Goal: Task Accomplishment & Management: Use online tool/utility

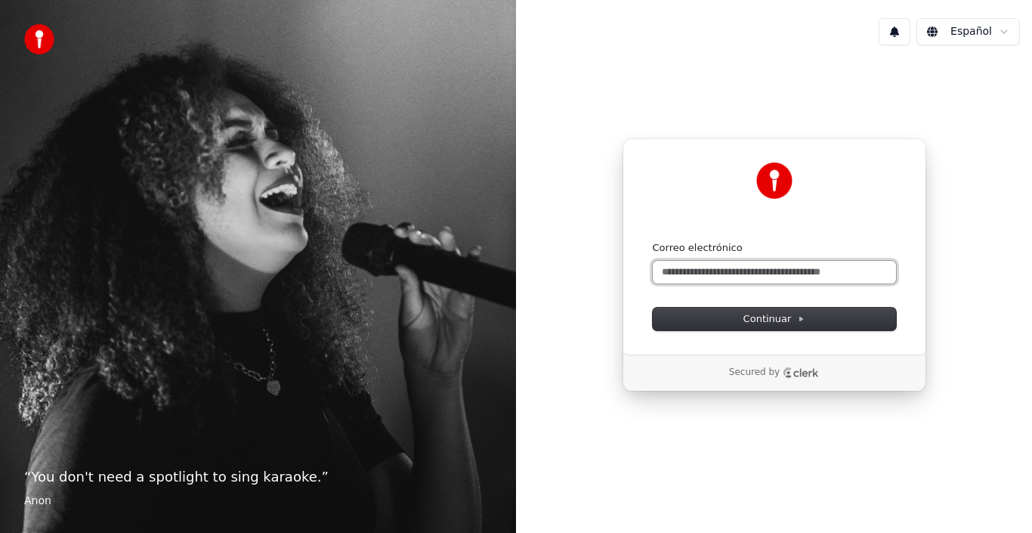
click at [768, 270] on input "Correo electrónico" at bounding box center [774, 272] width 243 height 23
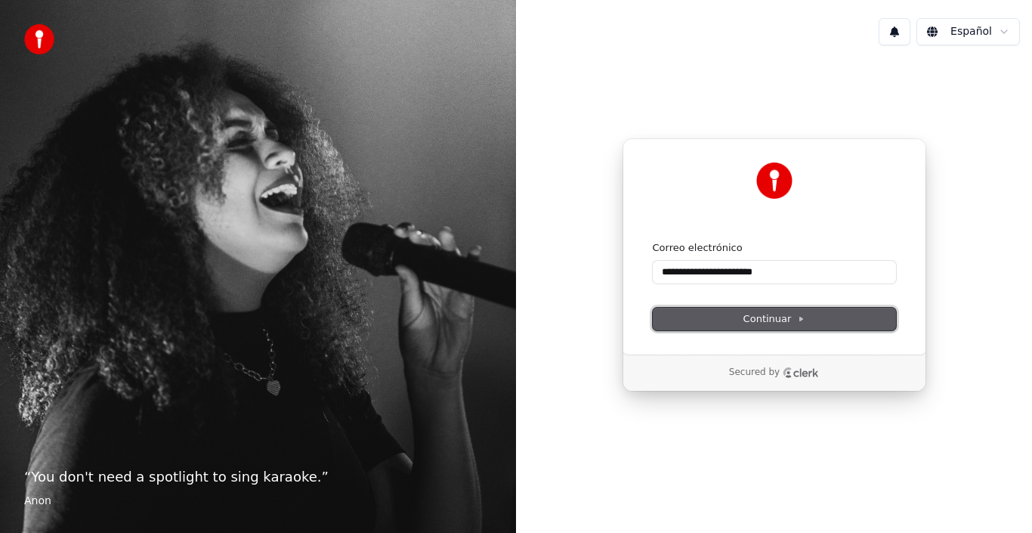
click at [767, 317] on span "Continuar" at bounding box center [774, 319] width 62 height 14
type input "**********"
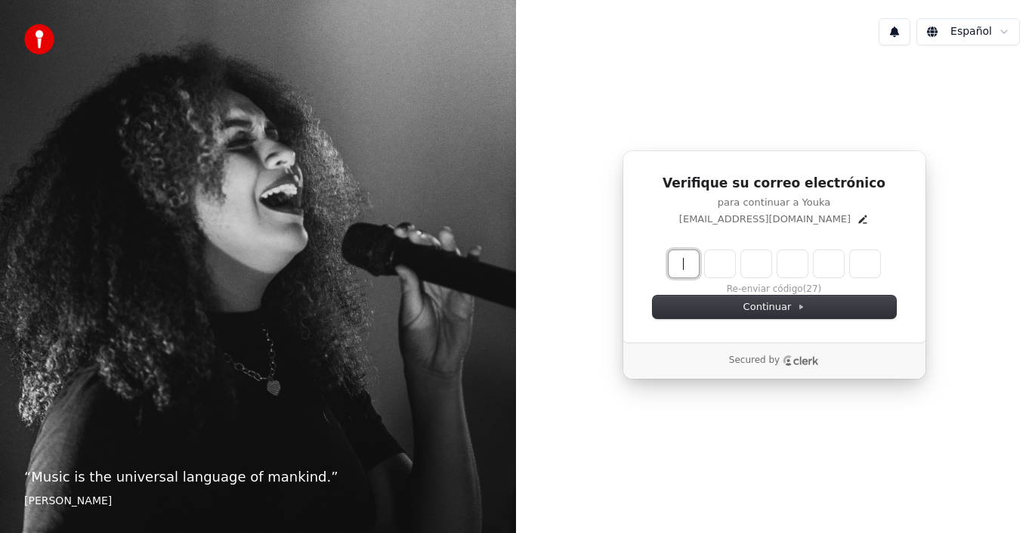
click at [687, 267] on input "Enter verification code" at bounding box center [790, 263] width 242 height 27
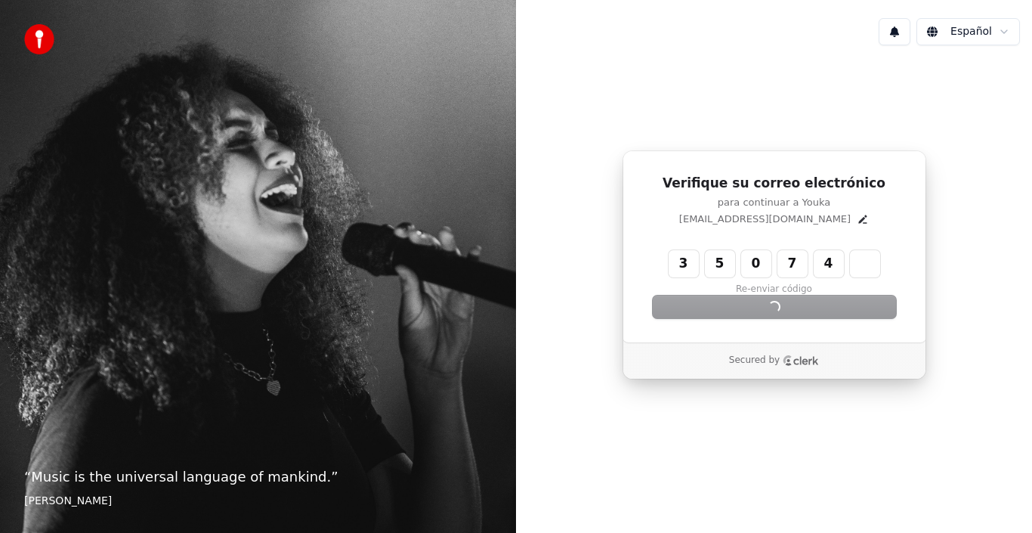
drag, startPoint x: 811, startPoint y: 290, endPoint x: 814, endPoint y: 304, distance: 14.5
click at [814, 304] on div "3 5 0 7 4 ***** Re-enviar código Continuar" at bounding box center [774, 284] width 243 height 68
click at [814, 304] on div "Continuar" at bounding box center [774, 306] width 243 height 23
click at [838, 260] on input "*****" at bounding box center [790, 263] width 242 height 27
type input "*"
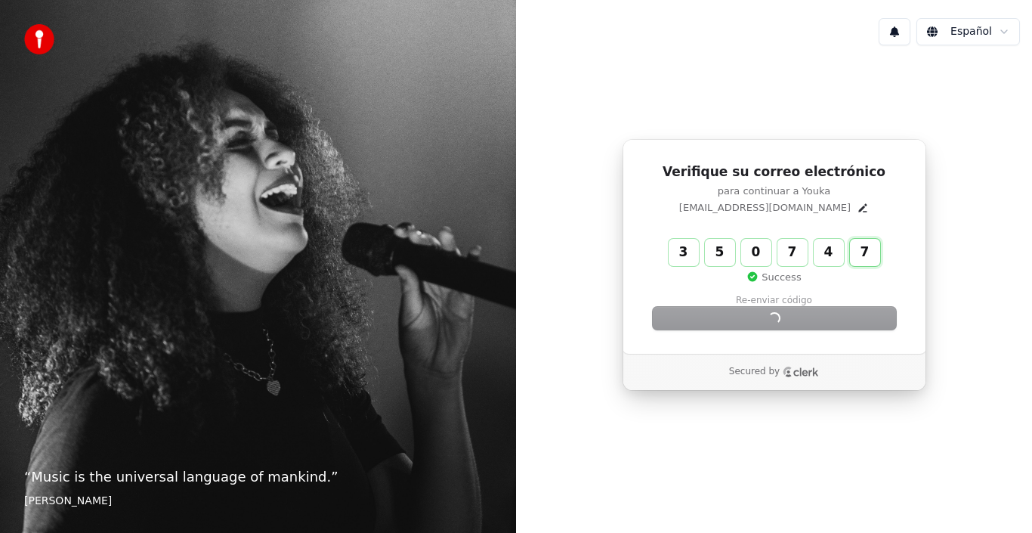
type input "******"
click at [767, 321] on div "Continuar" at bounding box center [774, 318] width 243 height 23
click at [756, 388] on div "Secured by" at bounding box center [774, 372] width 302 height 36
click at [866, 177] on h1 "Verifique su correo electrónico" at bounding box center [774, 172] width 243 height 18
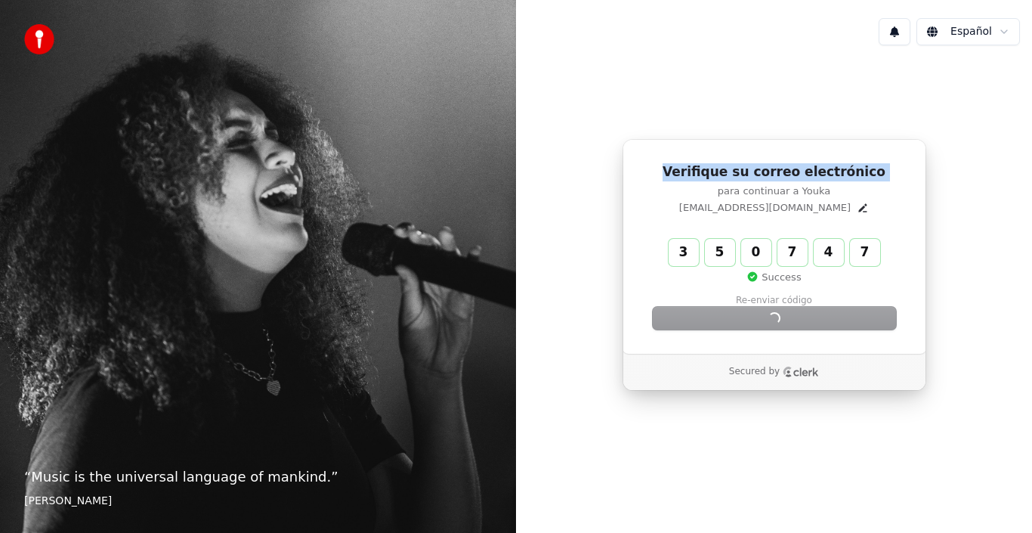
click at [866, 177] on h1 "Verifique su correo electrónico" at bounding box center [774, 172] width 243 height 18
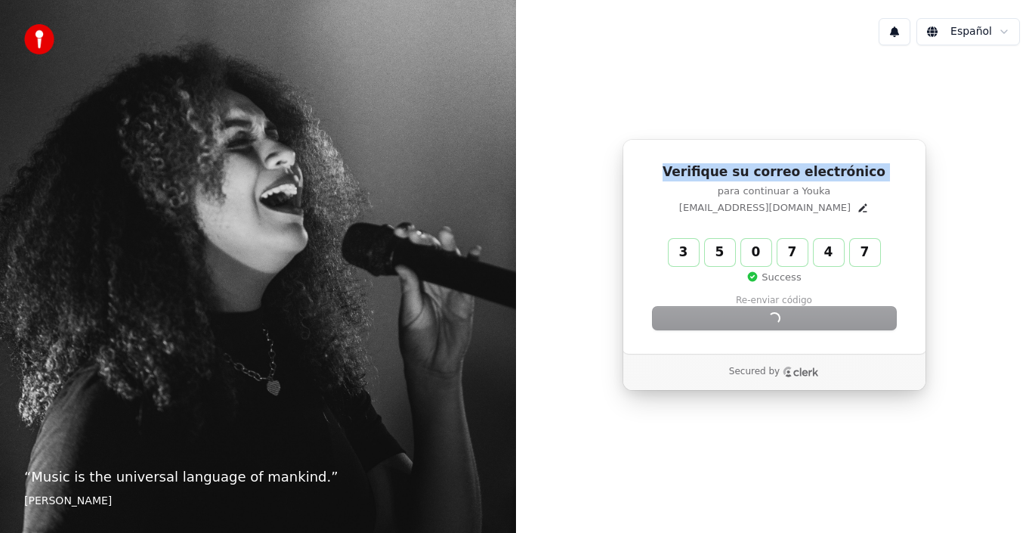
click at [866, 177] on h1 "Verifique su correo electrónico" at bounding box center [774, 172] width 243 height 18
click at [1010, 228] on div "Verifique su correo electrónico para continuar a Youka penagosdavid58@gmail.com…" at bounding box center [774, 264] width 516 height 415
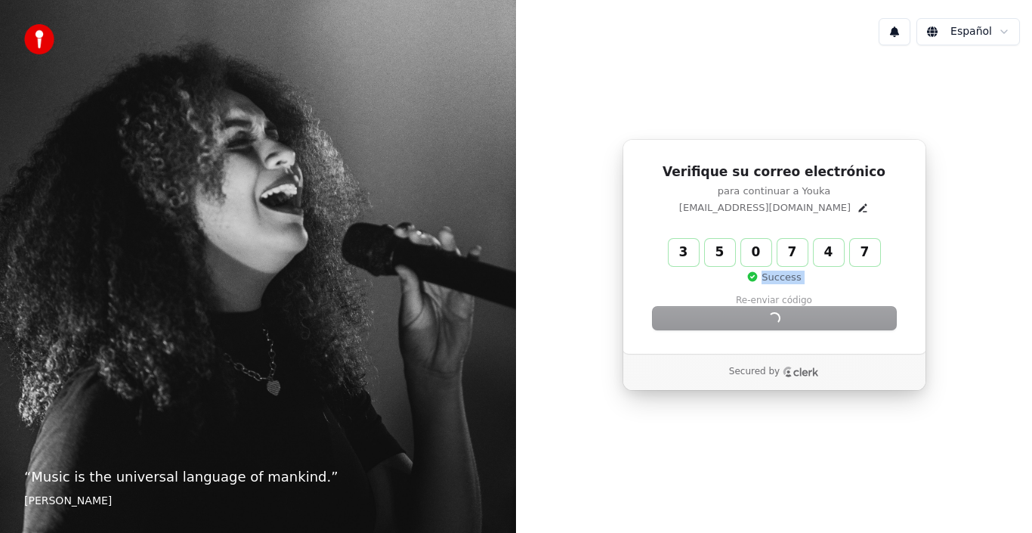
click at [1010, 228] on div "Verifique su correo electrónico para continuar a Youka penagosdavid58@gmail.com…" at bounding box center [774, 264] width 516 height 415
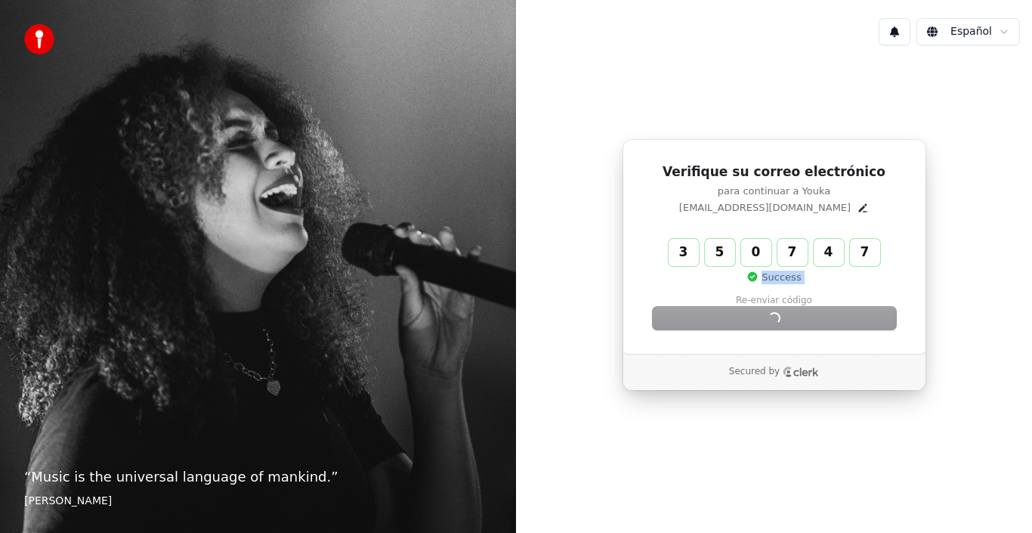
click at [1010, 228] on div "Verifique su correo electrónico para continuar a Youka penagosdavid58@gmail.com…" at bounding box center [774, 264] width 516 height 415
click at [1010, 229] on div "Verifique su correo electrónico para continuar a Youka penagosdavid58@gmail.com…" at bounding box center [774, 264] width 516 height 415
click at [923, 385] on div "Secured by" at bounding box center [774, 372] width 302 height 36
drag, startPoint x: 925, startPoint y: 380, endPoint x: 863, endPoint y: 514, distance: 147.7
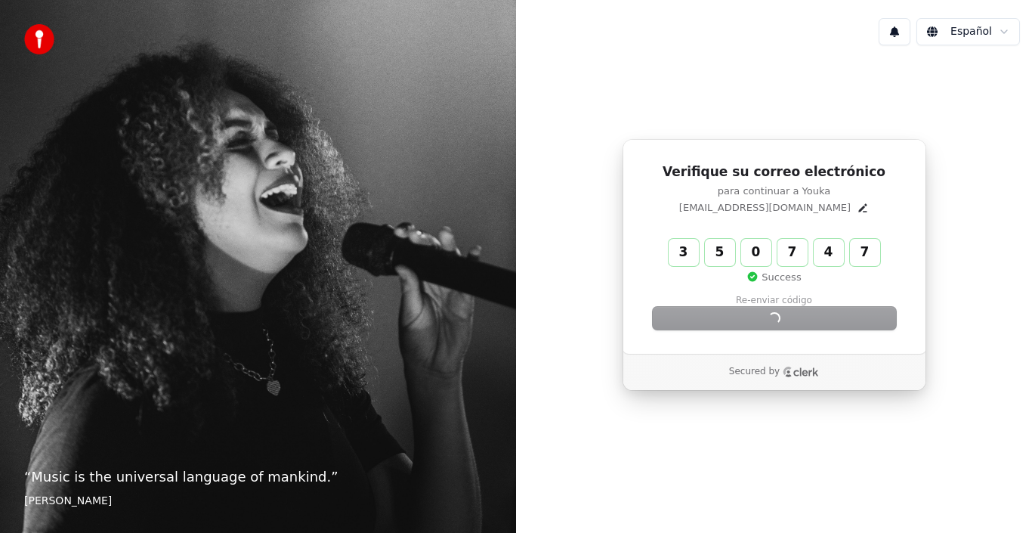
click at [888, 459] on div "Verifique su correo electrónico para continuar a Youka penagosdavid58@gmail.com…" at bounding box center [774, 264] width 516 height 415
click at [667, 122] on div "Verifique su correo electrónico para continuar a Youka penagosdavid58@gmail.com…" at bounding box center [774, 264] width 516 height 415
drag, startPoint x: 900, startPoint y: 532, endPoint x: 884, endPoint y: 549, distance: 23.5
click at [884, 532] on html "“ Music is the universal language of mankind. ” Henry Wadsworth Longfellow Espa…" at bounding box center [516, 266] width 1032 height 533
click at [721, 39] on div "Español" at bounding box center [774, 31] width 516 height 51
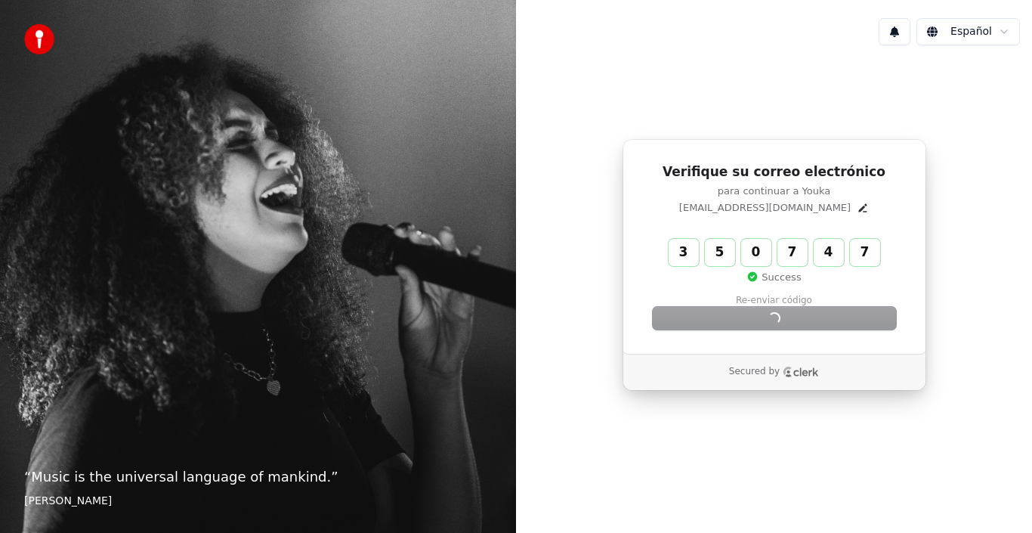
click at [786, 300] on div "3 5 0 7 4 7 ****** Success Re-enviar código" at bounding box center [774, 273] width 243 height 68
click at [785, 321] on div "Continuar" at bounding box center [774, 318] width 243 height 23
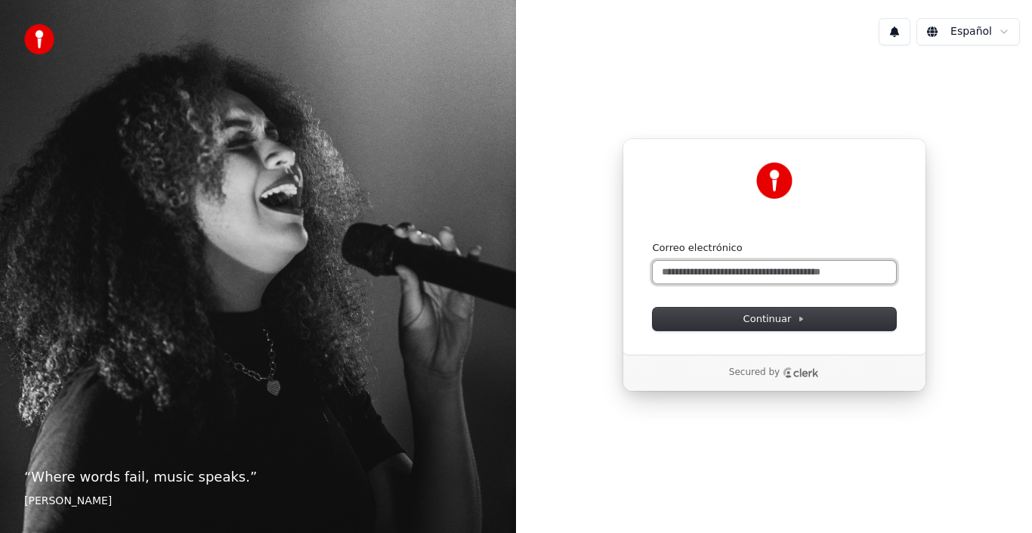
click at [686, 276] on input "Correo electrónico" at bounding box center [774, 272] width 243 height 23
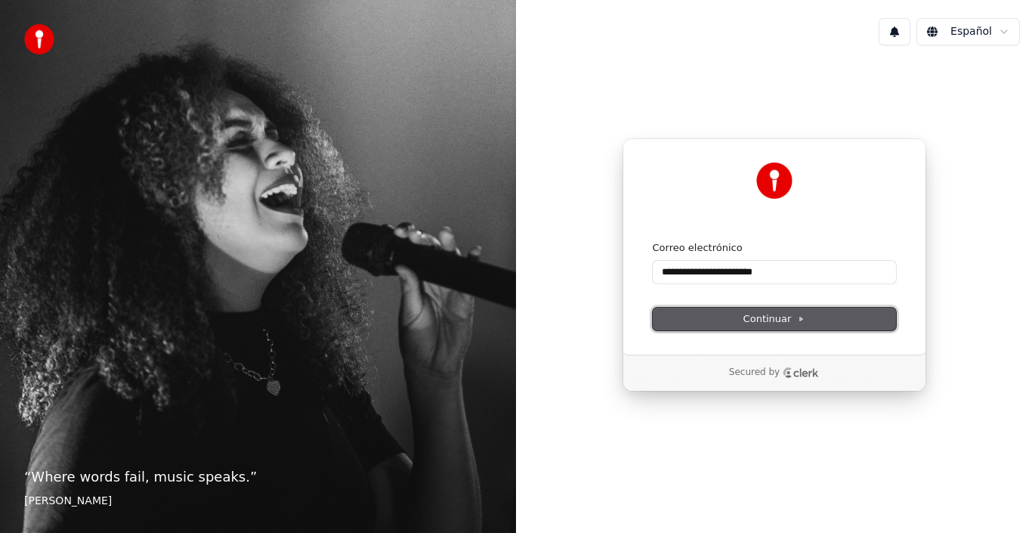
click at [730, 318] on button "Continuar" at bounding box center [774, 318] width 243 height 23
type input "**********"
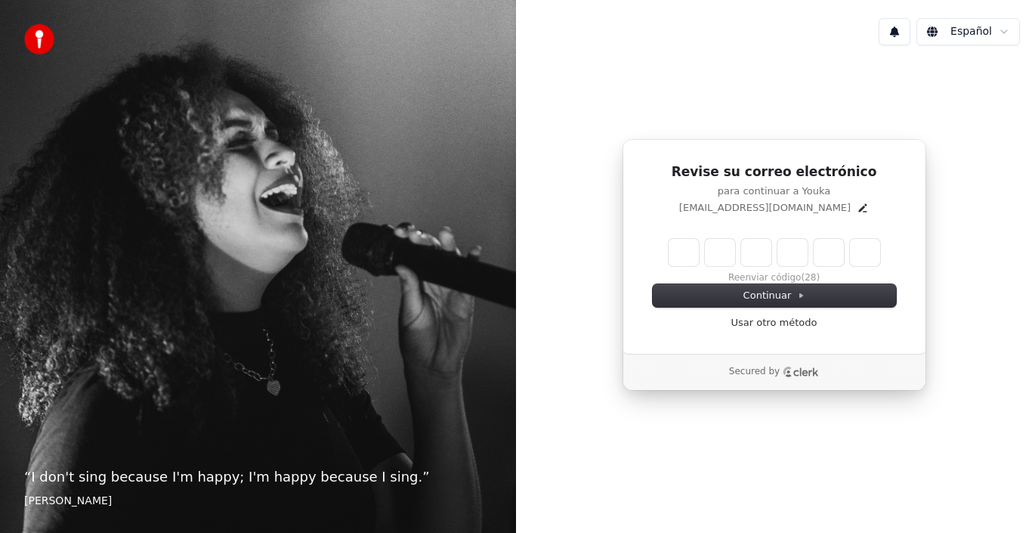
click at [680, 255] on input "Enter verification code" at bounding box center [775, 252] width 212 height 27
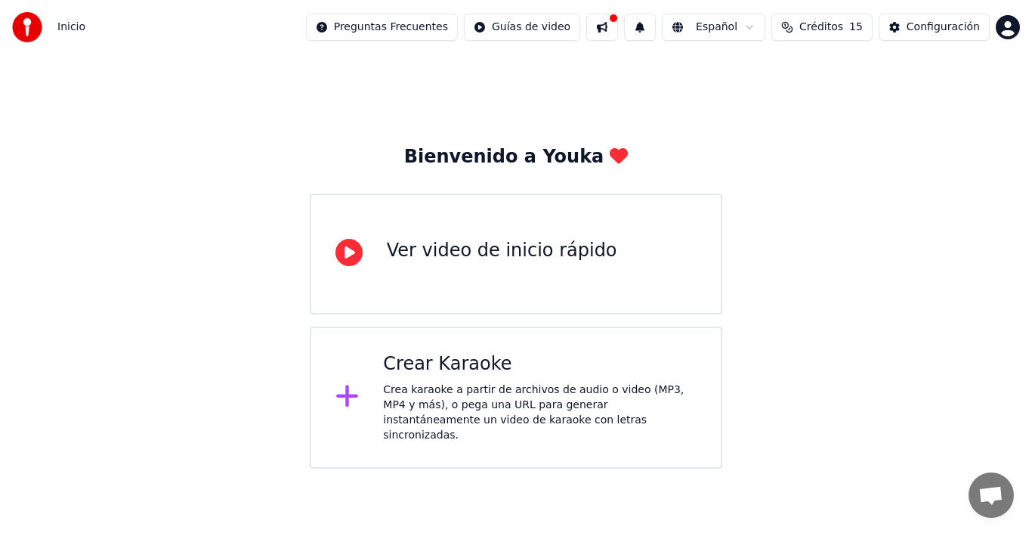
click at [517, 395] on div "Crea karaoke a partir de archivos de audio o video (MP3, MP4 y más), o pega una…" at bounding box center [540, 412] width 314 height 60
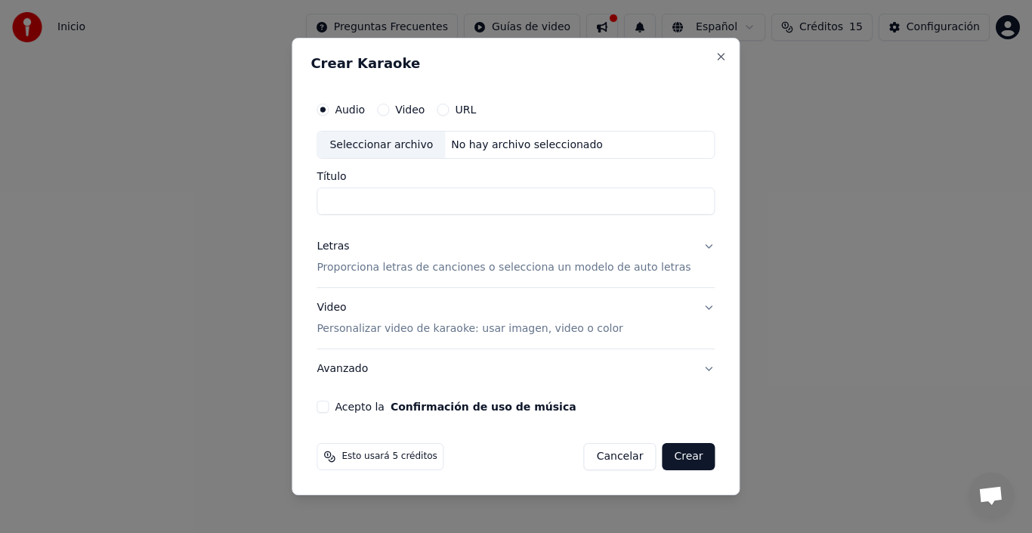
click at [449, 113] on button "URL" at bounding box center [443, 109] width 12 height 12
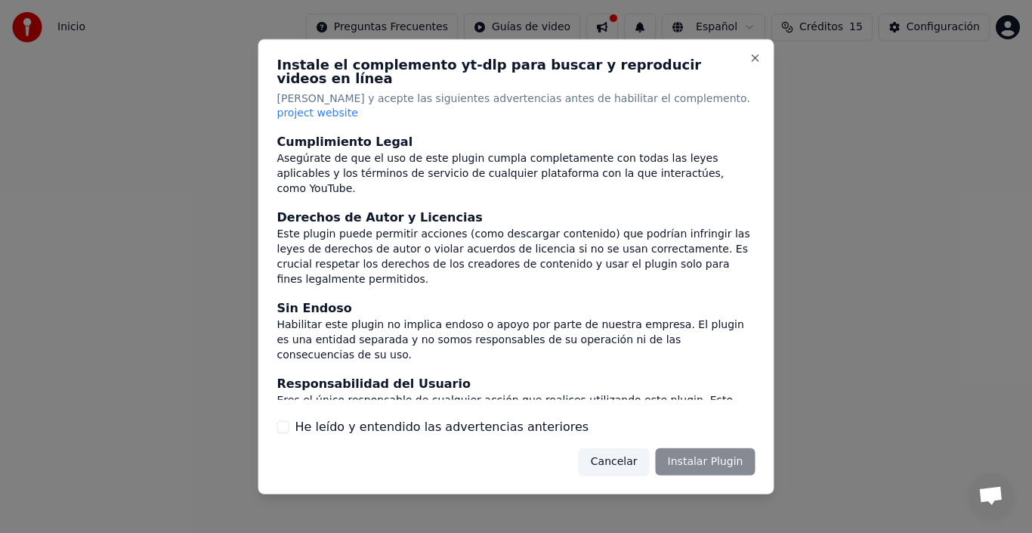
click at [282, 421] on button "He leído y entendido las advertencias anteriores" at bounding box center [283, 427] width 12 height 12
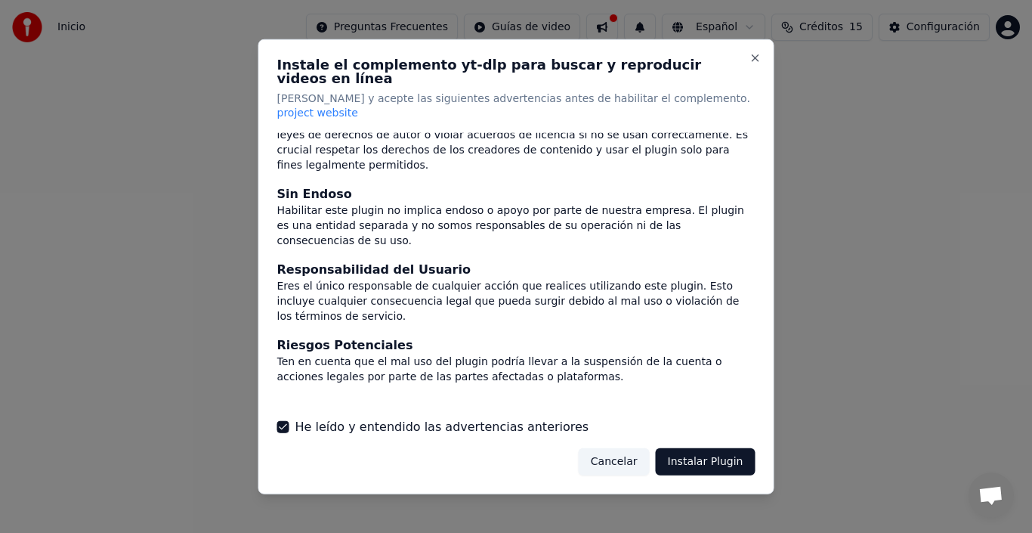
click at [703, 448] on button "Instalar Plugin" at bounding box center [706, 461] width 100 height 27
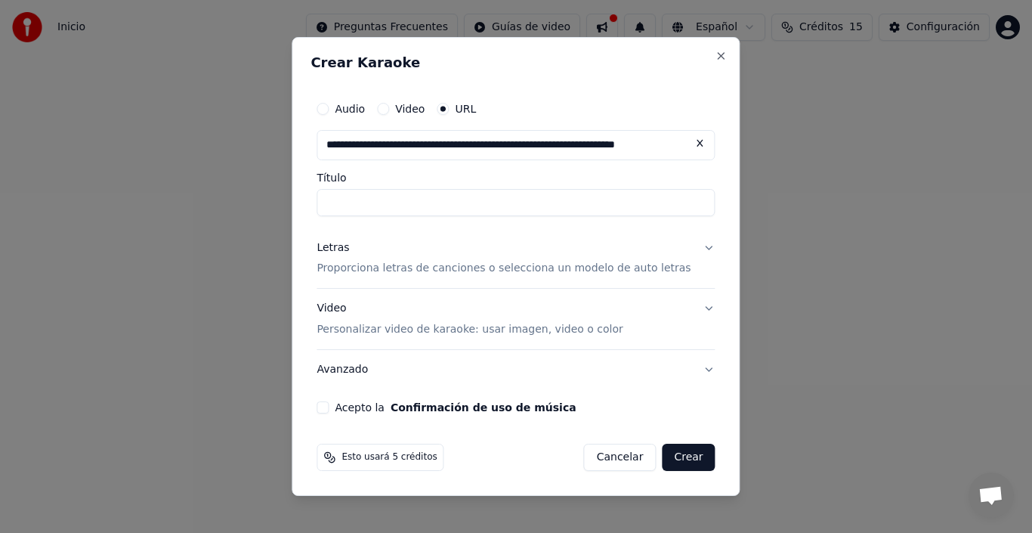
scroll to position [0, 64]
click at [506, 197] on input "Título" at bounding box center [516, 202] width 398 height 27
type input "**********"
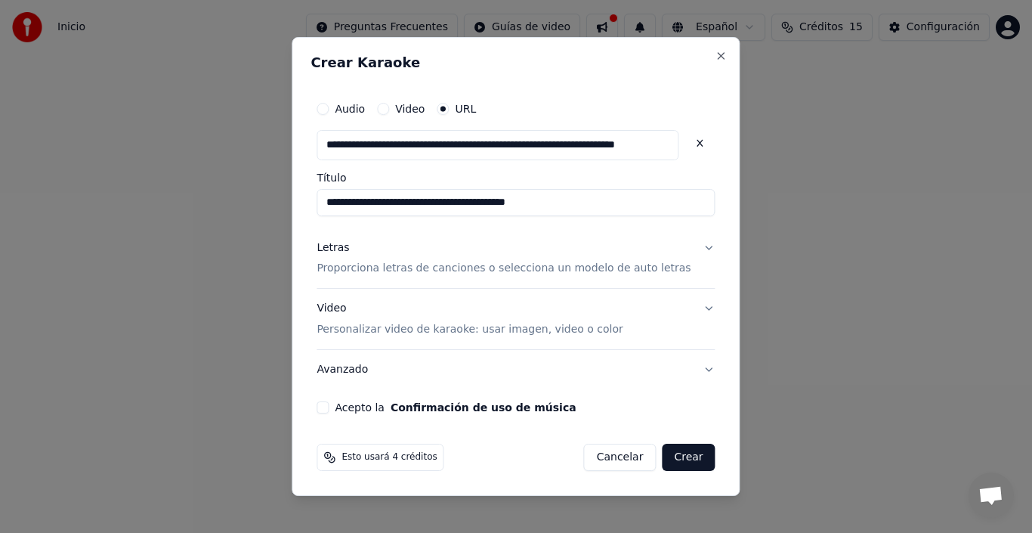
click at [542, 334] on p "Personalizar video de karaoke: usar imagen, video o color" at bounding box center [470, 329] width 306 height 15
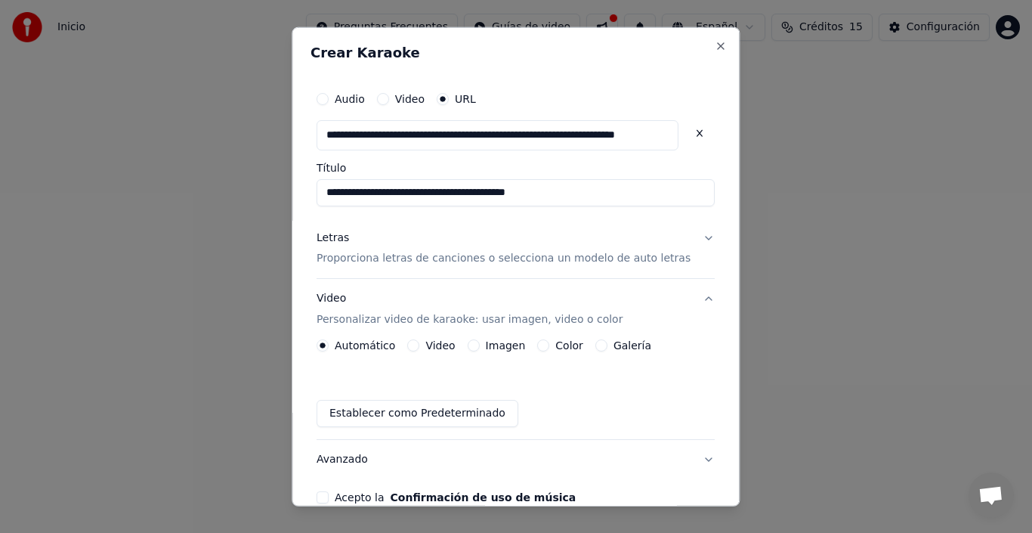
click at [480, 349] on button "Imagen" at bounding box center [474, 345] width 12 height 12
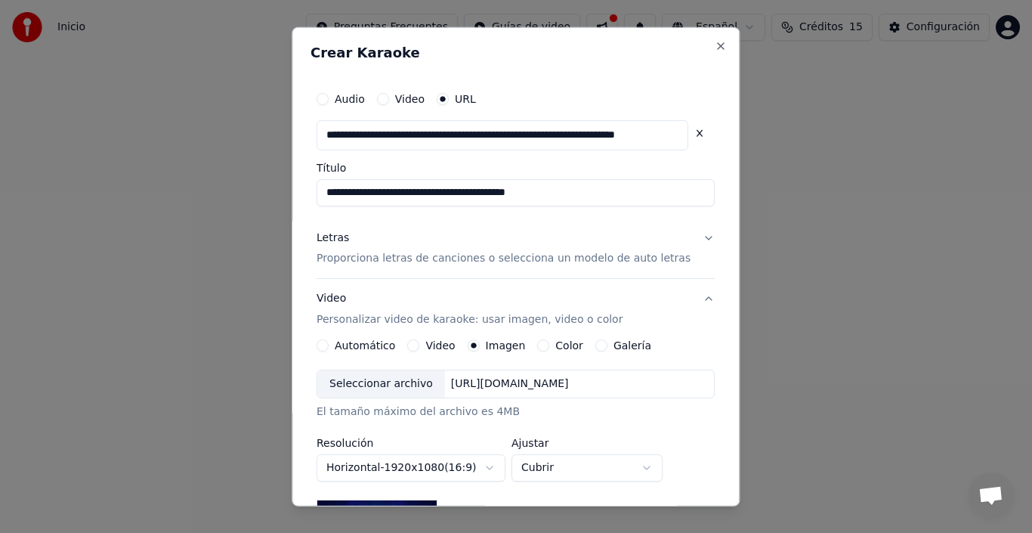
click at [417, 385] on div "Seleccionar archivo" at bounding box center [381, 383] width 128 height 27
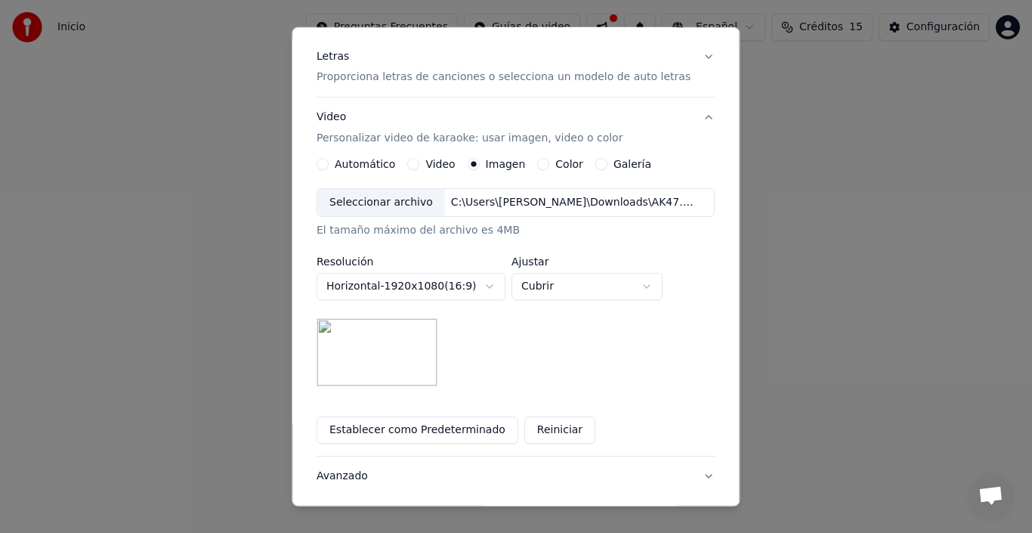
scroll to position [185, 0]
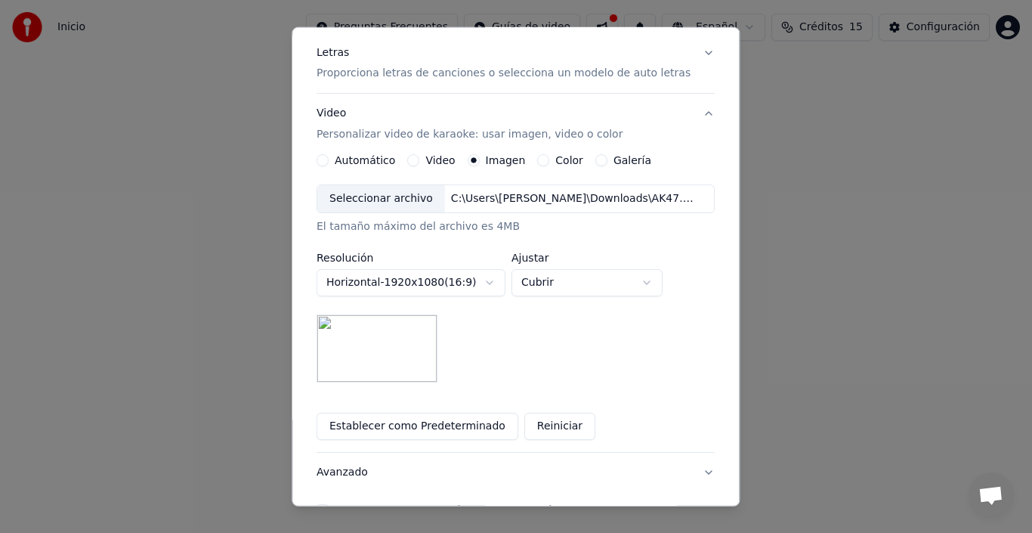
click at [499, 283] on button "Horizontal - 1920 x 1080 ( 16 : 9 )" at bounding box center [411, 282] width 189 height 27
click at [499, 283] on body "**********" at bounding box center [516, 234] width 1032 height 468
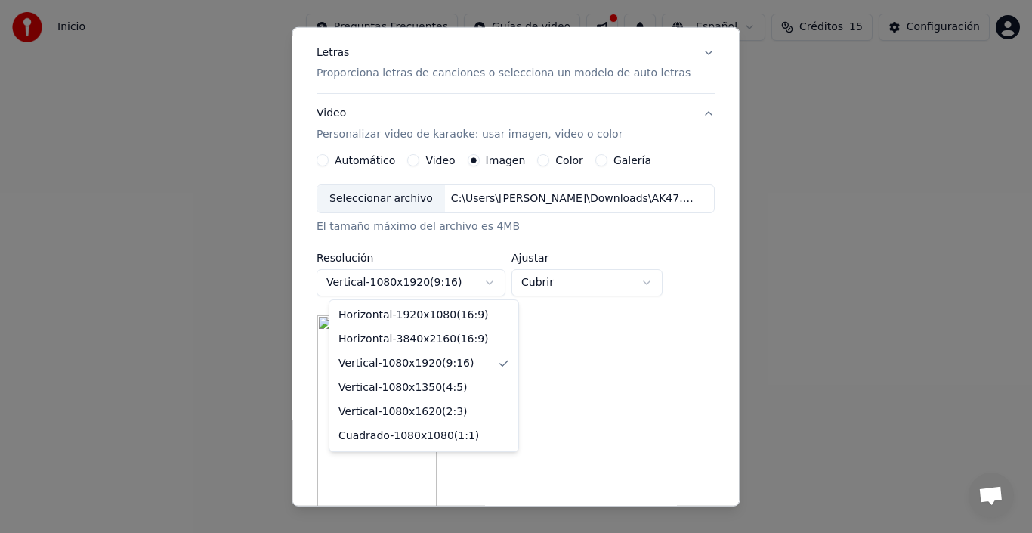
select select "*********"
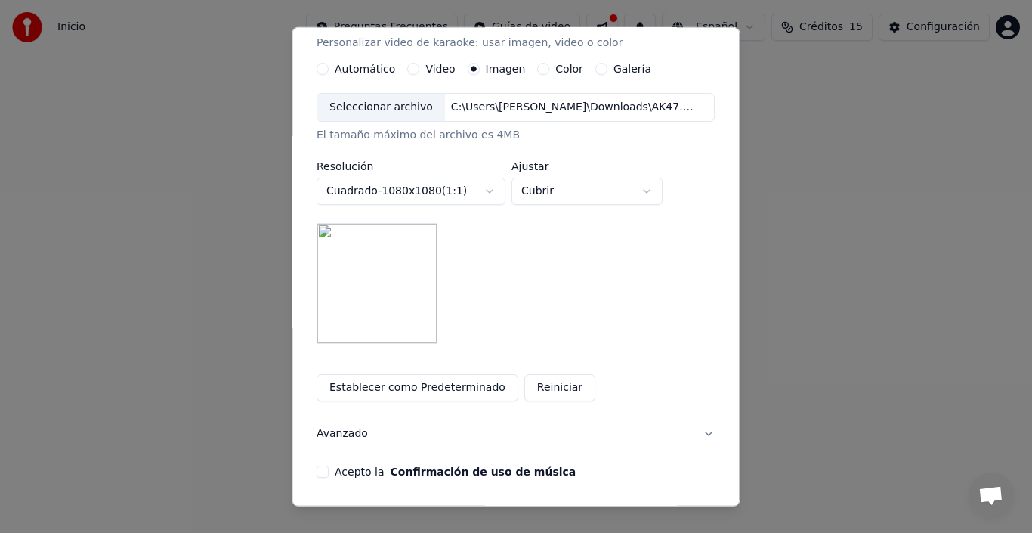
scroll to position [330, 0]
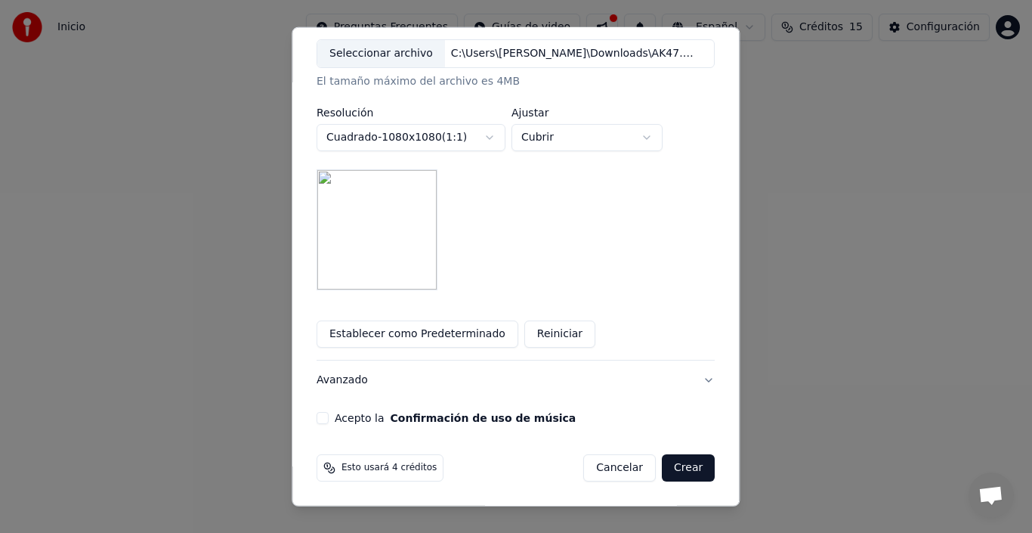
click at [329, 417] on button "Acepto la Confirmación de uso de música" at bounding box center [323, 418] width 12 height 12
click at [662, 471] on button "Crear" at bounding box center [688, 467] width 53 height 27
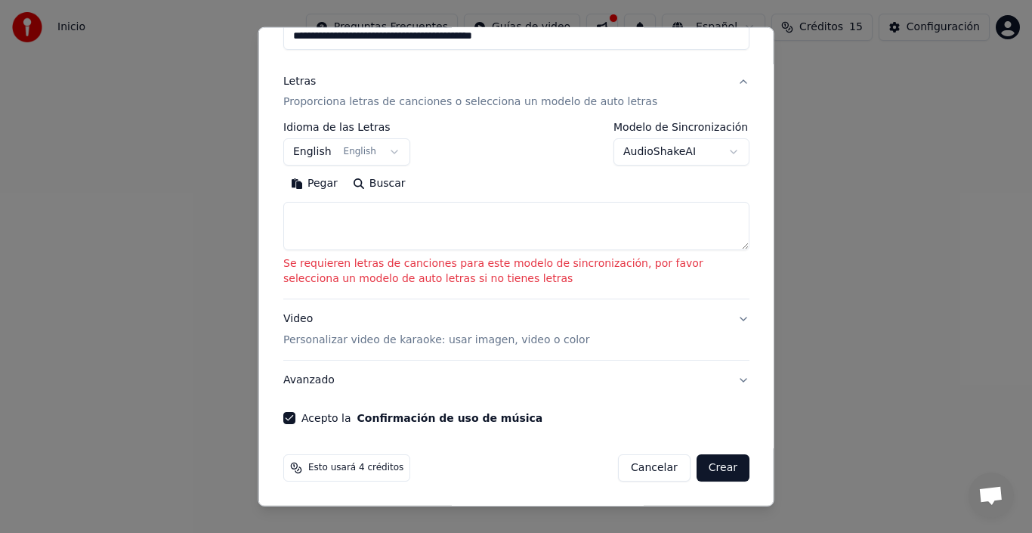
scroll to position [156, 0]
click at [356, 220] on textarea at bounding box center [516, 226] width 466 height 48
click at [322, 183] on button "Pegar" at bounding box center [314, 183] width 62 height 24
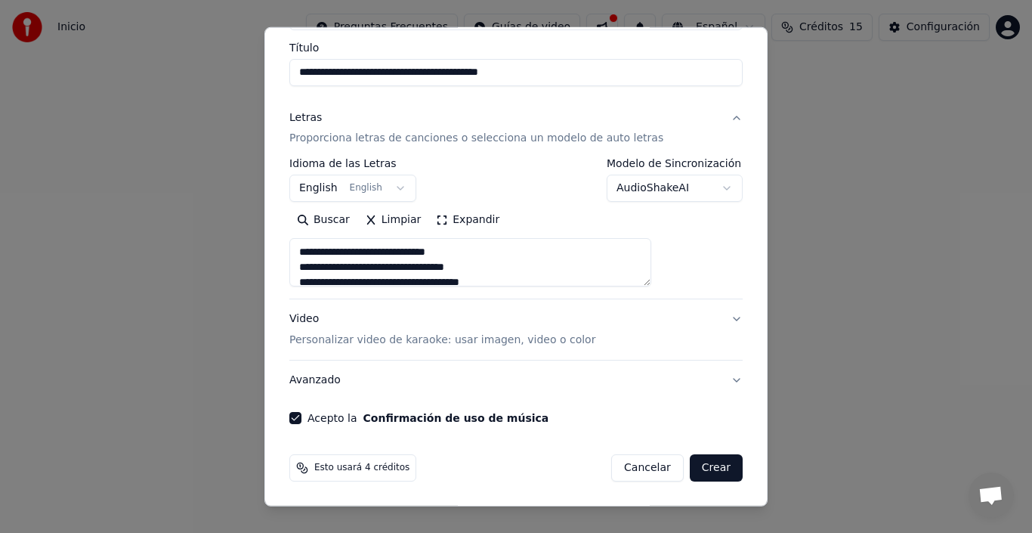
scroll to position [120, 0]
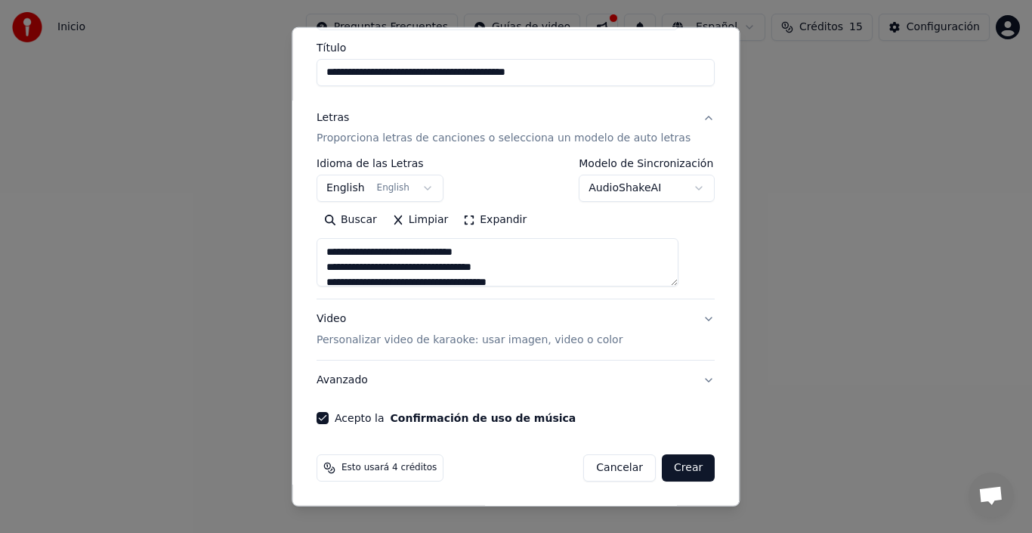
type textarea "**********"
click at [425, 188] on button "English English" at bounding box center [380, 188] width 127 height 27
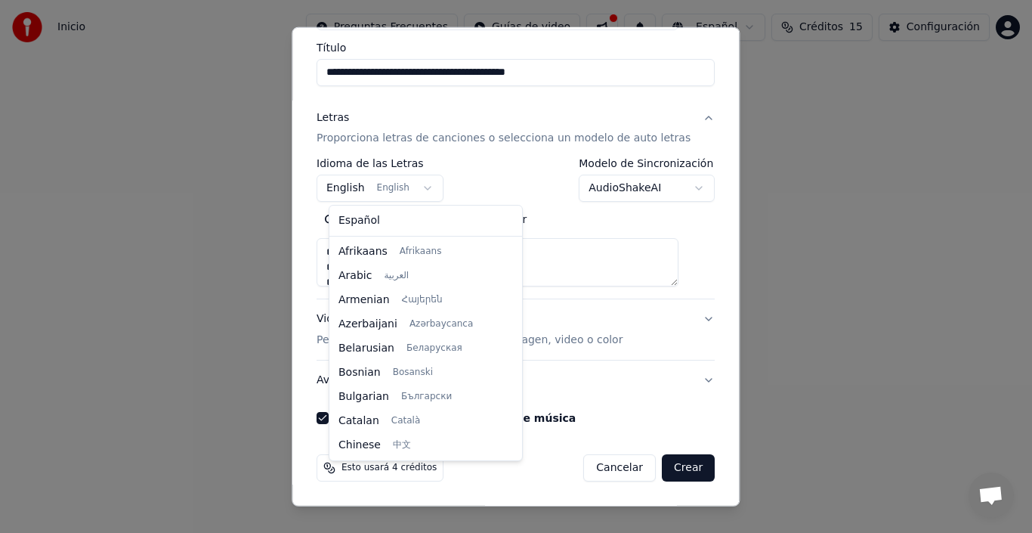
click at [425, 188] on button "English English" at bounding box center [380, 188] width 127 height 27
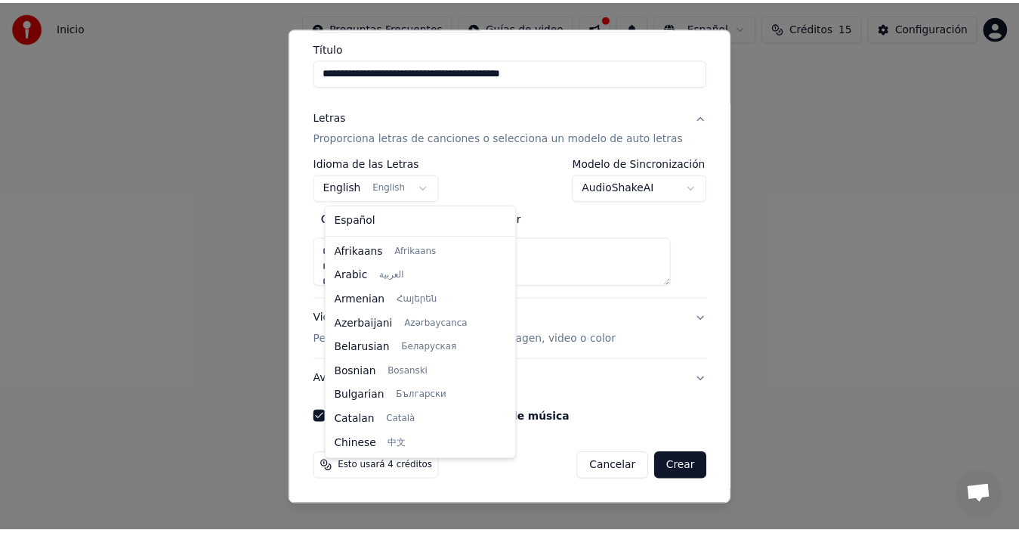
scroll to position [121, 0]
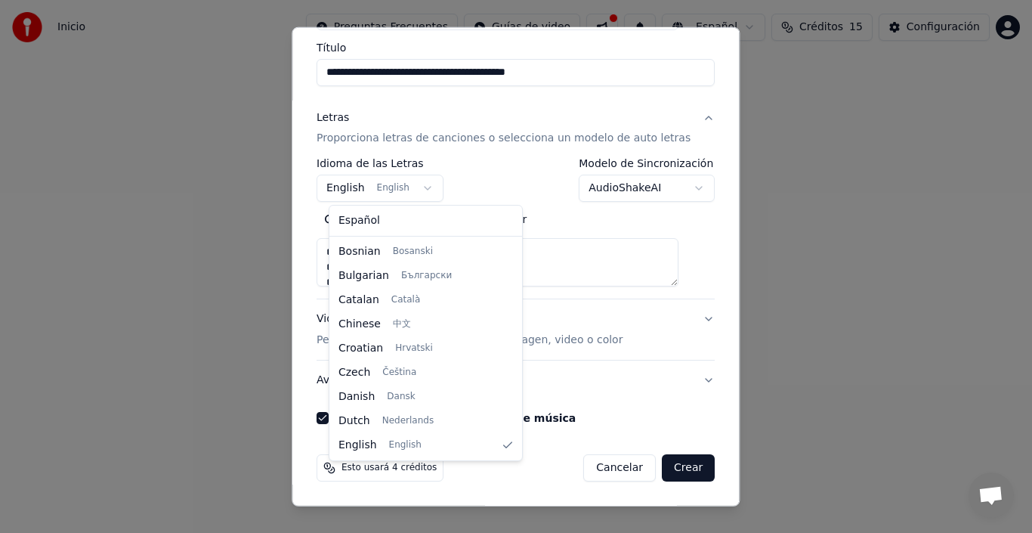
select select "**"
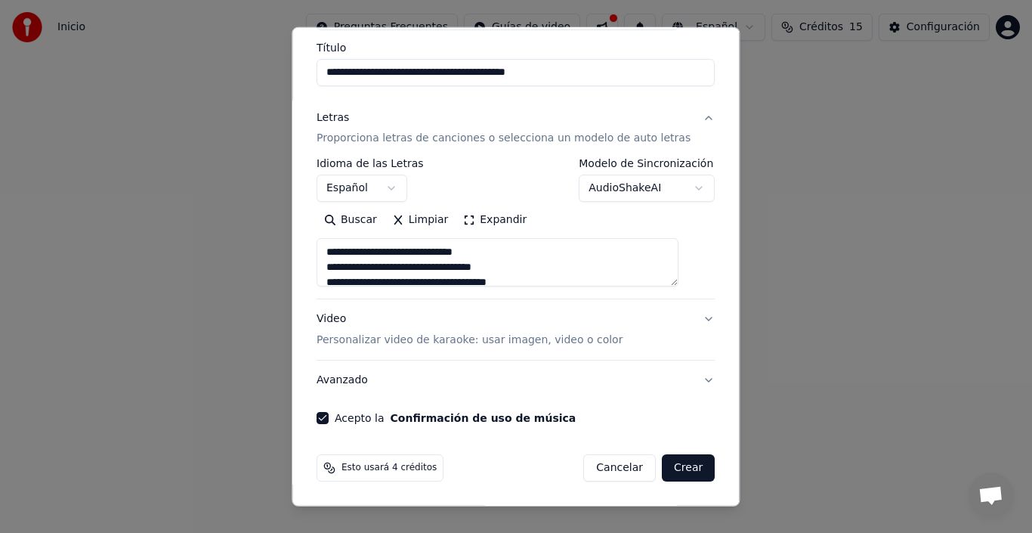
click at [669, 467] on button "Crear" at bounding box center [688, 467] width 53 height 27
type textarea "**********"
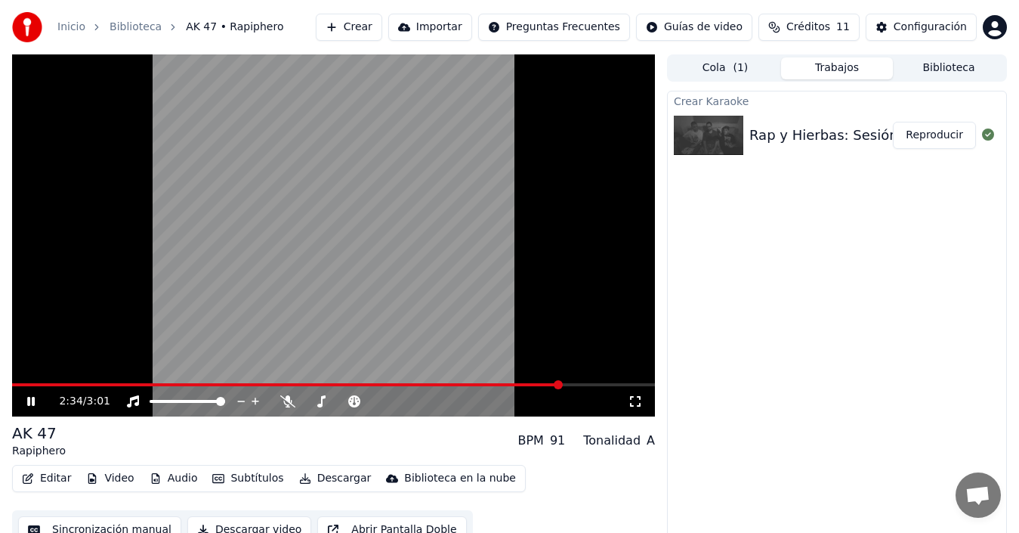
click at [44, 481] on button "Editar" at bounding box center [46, 478] width 61 height 21
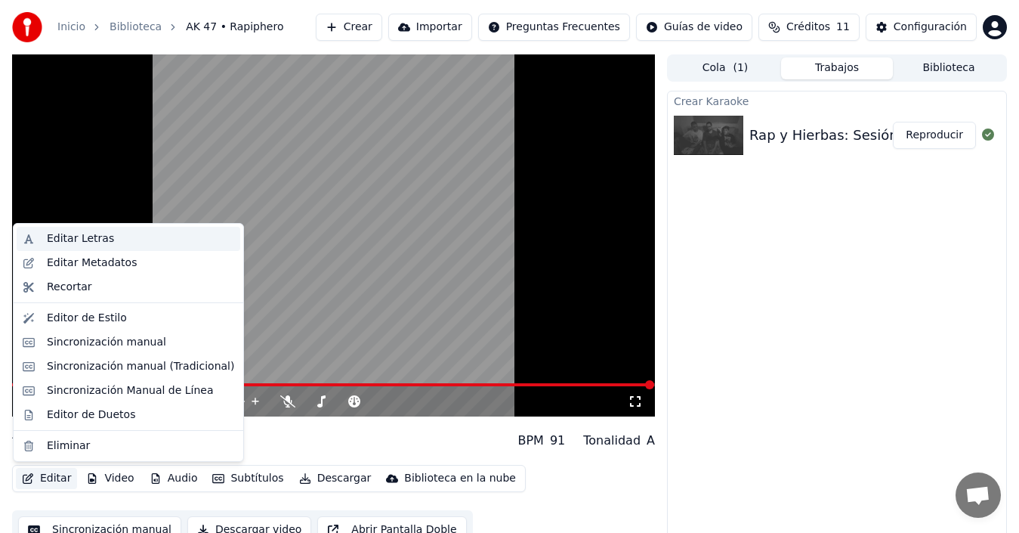
click at [100, 242] on div "Editar Letras" at bounding box center [80, 238] width 67 height 15
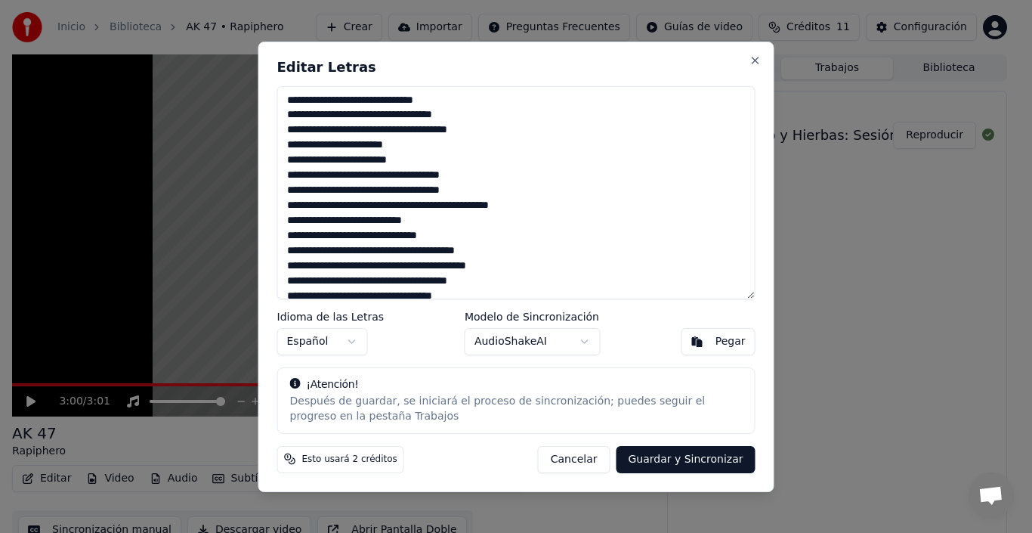
click at [579, 339] on body "Inicio Biblioteca AK 47 • Rapiphero Crear Importar Preguntas Frecuentes Guías d…" at bounding box center [509, 266] width 1019 height 533
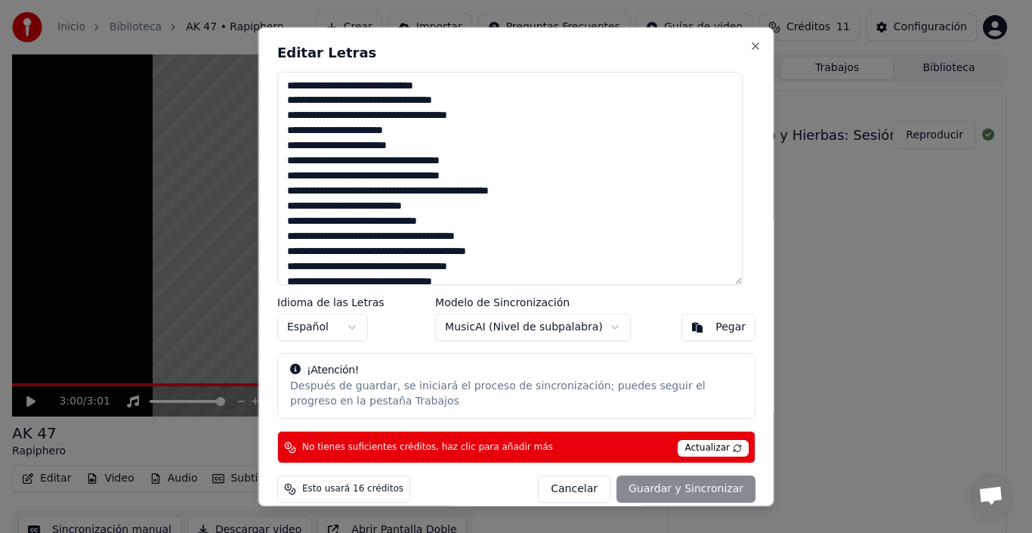
click at [555, 487] on button "Cancelar" at bounding box center [574, 488] width 73 height 27
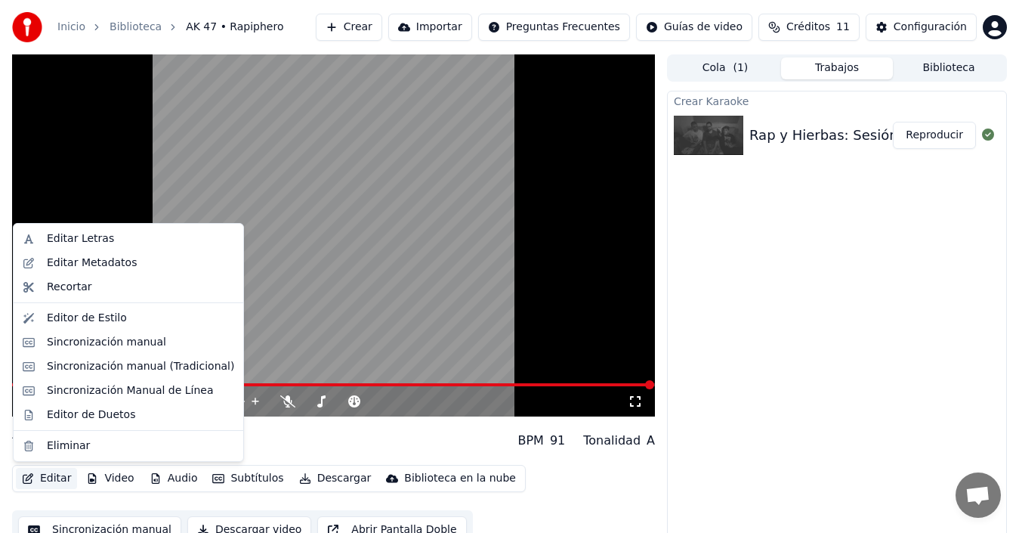
click at [63, 476] on button "Editar" at bounding box center [46, 478] width 61 height 21
click at [161, 395] on div "Sincronización Manual de Línea" at bounding box center [130, 390] width 167 height 15
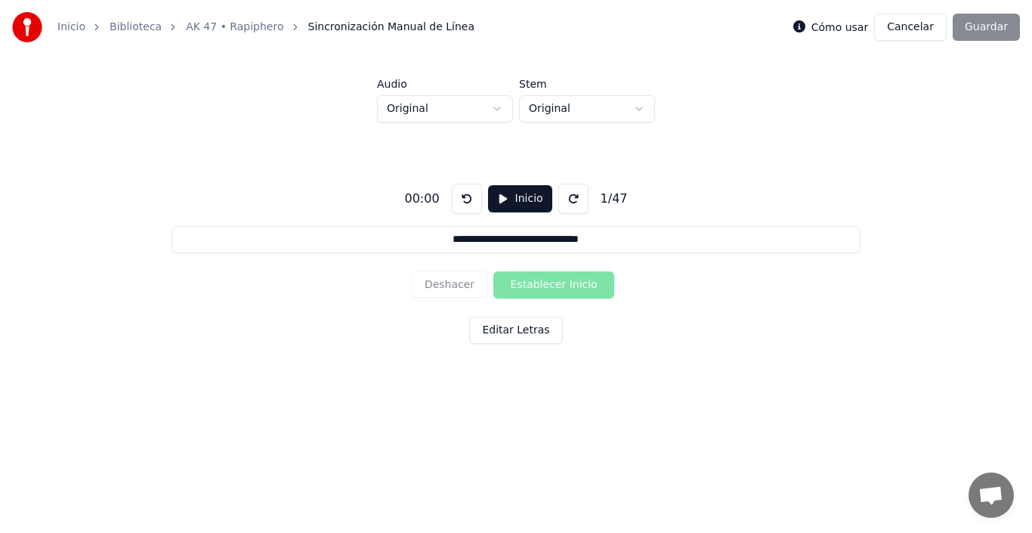
click at [507, 332] on button "Editar Letras" at bounding box center [515, 330] width 93 height 27
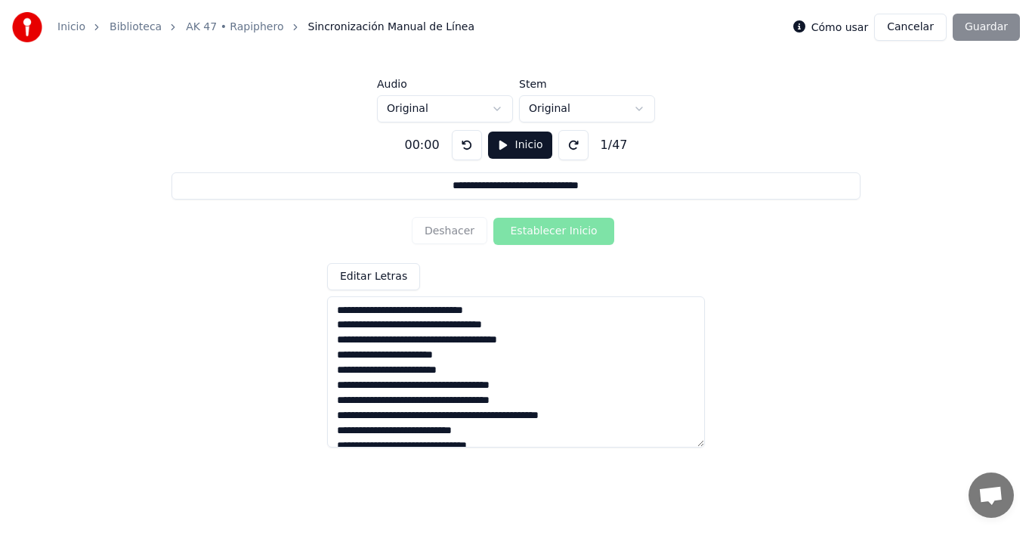
click at [449, 342] on textarea at bounding box center [516, 371] width 378 height 151
type textarea "**********"
click at [906, 36] on button "Cancelar" at bounding box center [910, 27] width 73 height 27
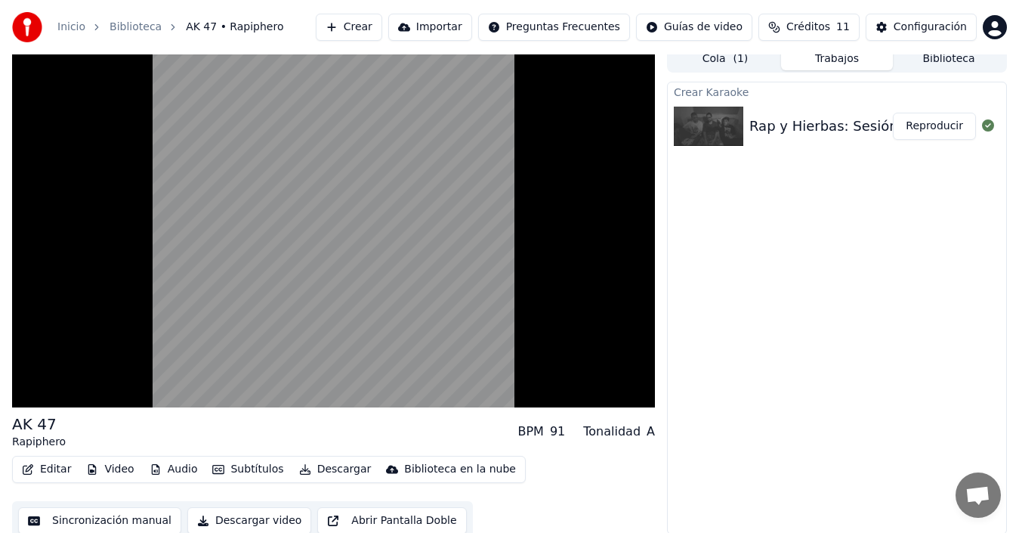
scroll to position [17, 0]
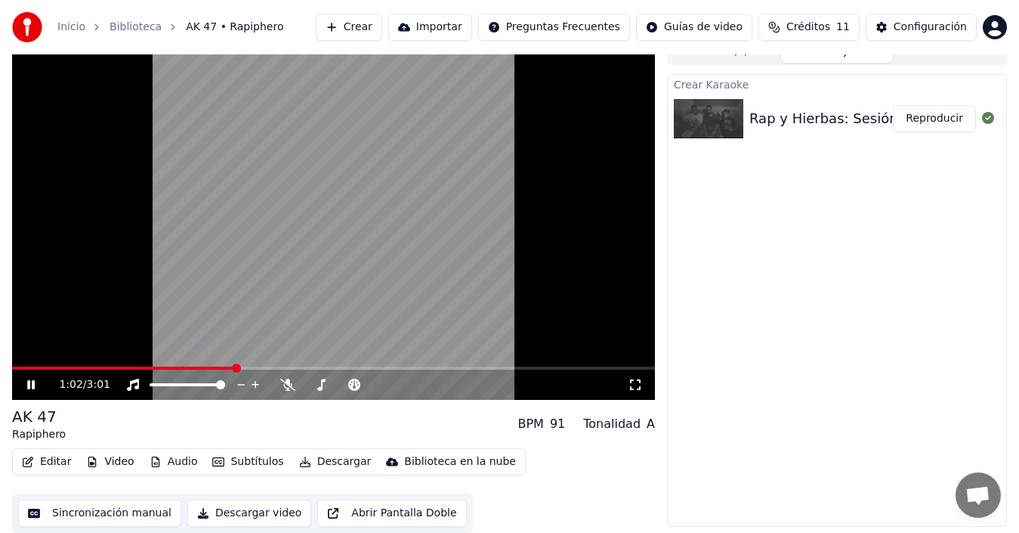
click at [57, 365] on video at bounding box center [333, 219] width 643 height 362
click at [57, 367] on span at bounding box center [35, 367] width 46 height 3
click at [36, 381] on icon at bounding box center [41, 384] width 35 height 12
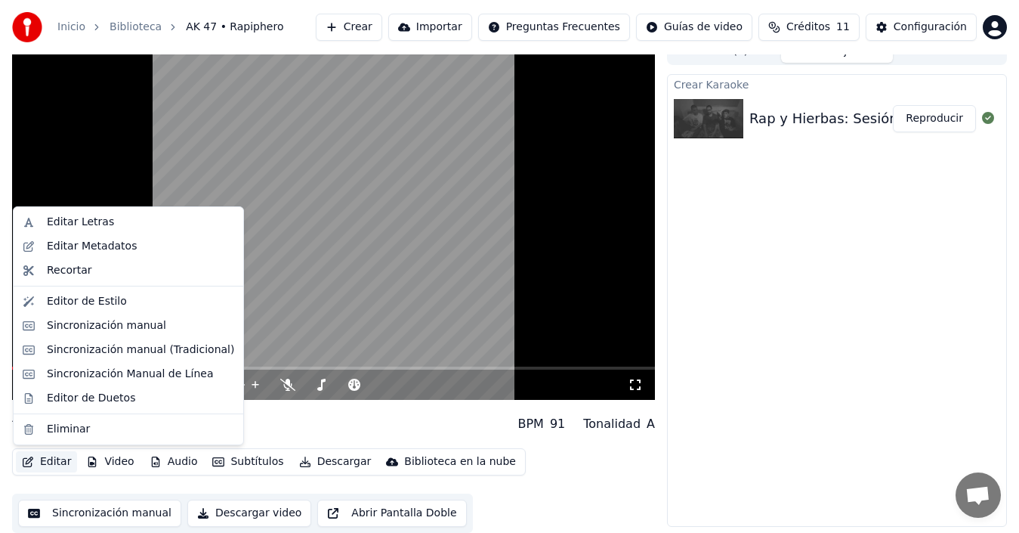
click at [55, 460] on button "Editar" at bounding box center [46, 461] width 61 height 21
click at [90, 227] on div "Editar Letras" at bounding box center [80, 222] width 67 height 15
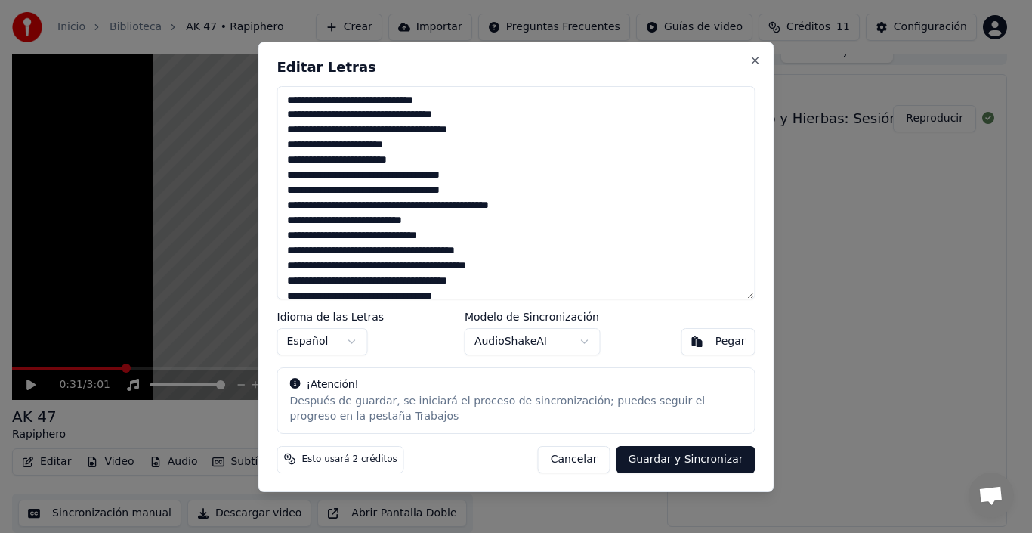
click at [604, 468] on button "Cancelar" at bounding box center [574, 458] width 73 height 27
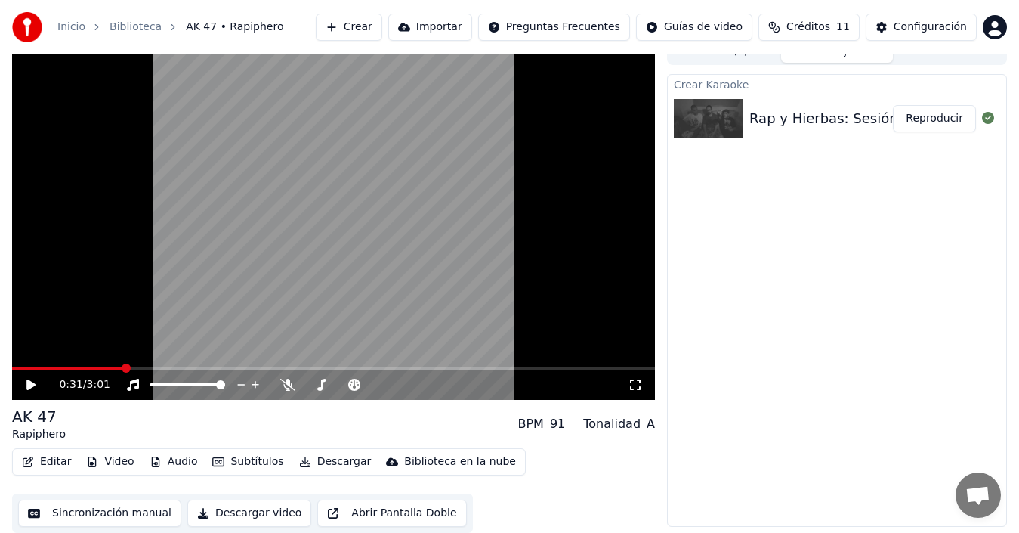
click at [221, 465] on button "Subtítulos" at bounding box center [247, 461] width 83 height 21
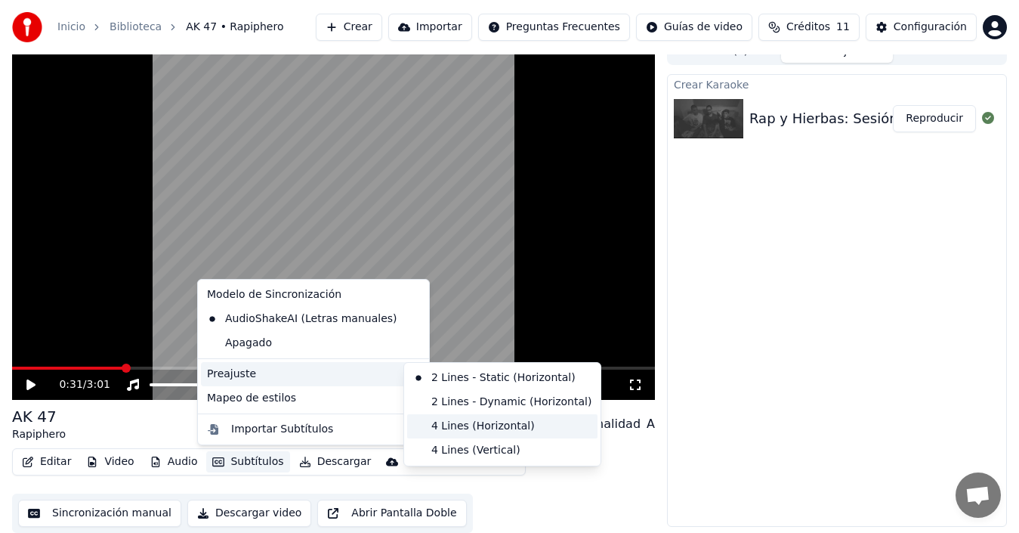
click at [474, 435] on div "4 Lines (Horizontal)" at bounding box center [502, 426] width 190 height 24
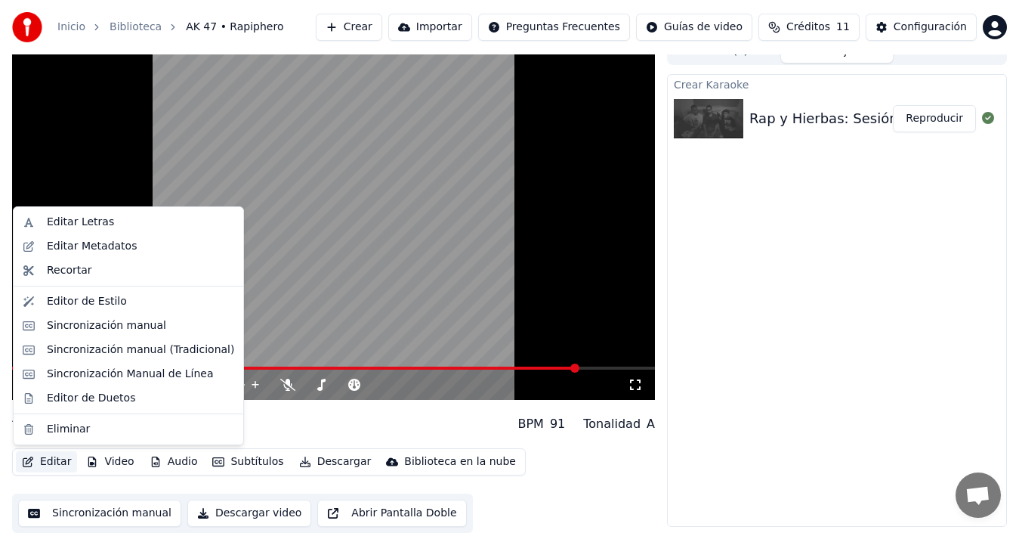
click at [55, 466] on button "Editar" at bounding box center [46, 461] width 61 height 21
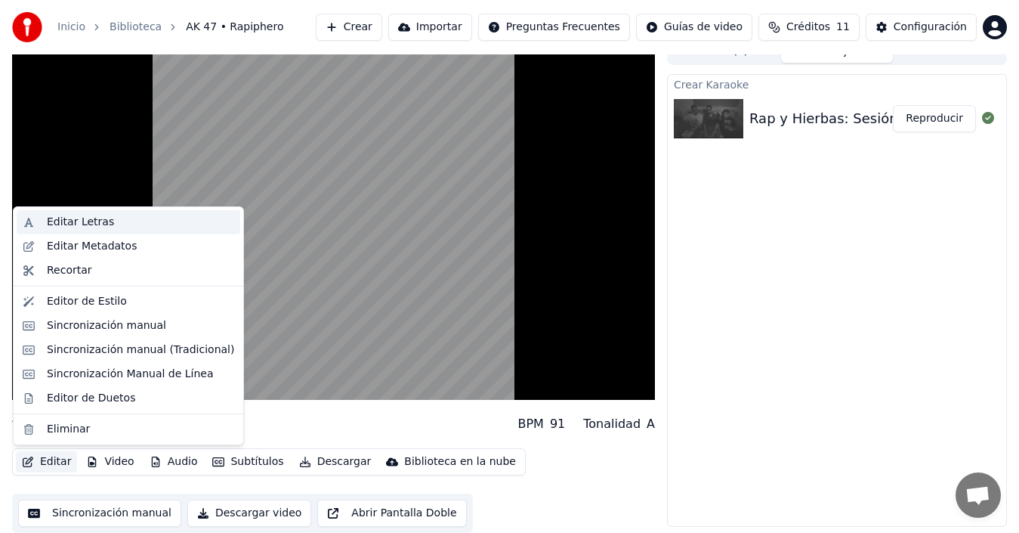
click at [94, 222] on div "Editar Letras" at bounding box center [80, 222] width 67 height 15
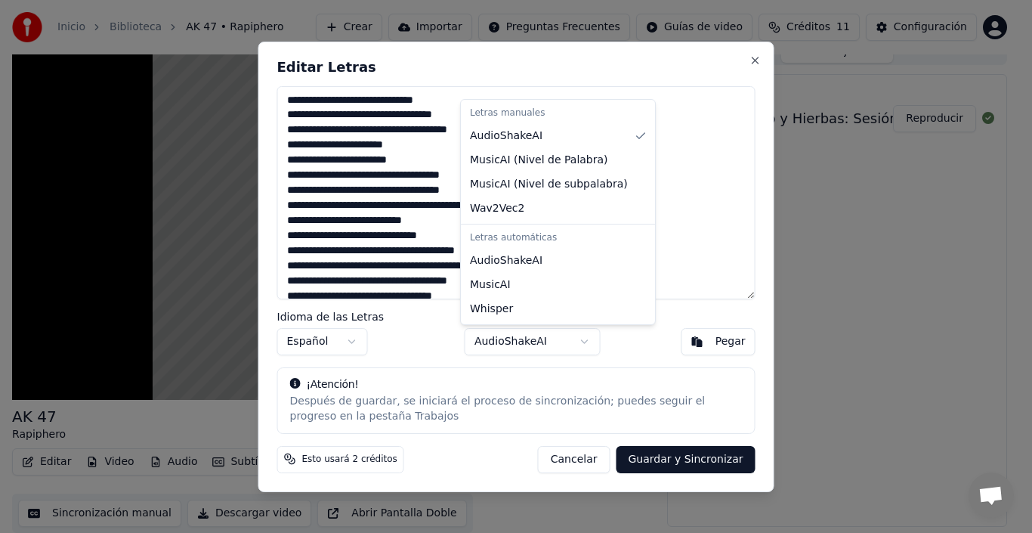
click at [581, 344] on body "Inicio Biblioteca AK 47 • Rapiphero Crear Importar Preguntas Frecuentes Guías d…" at bounding box center [509, 249] width 1019 height 533
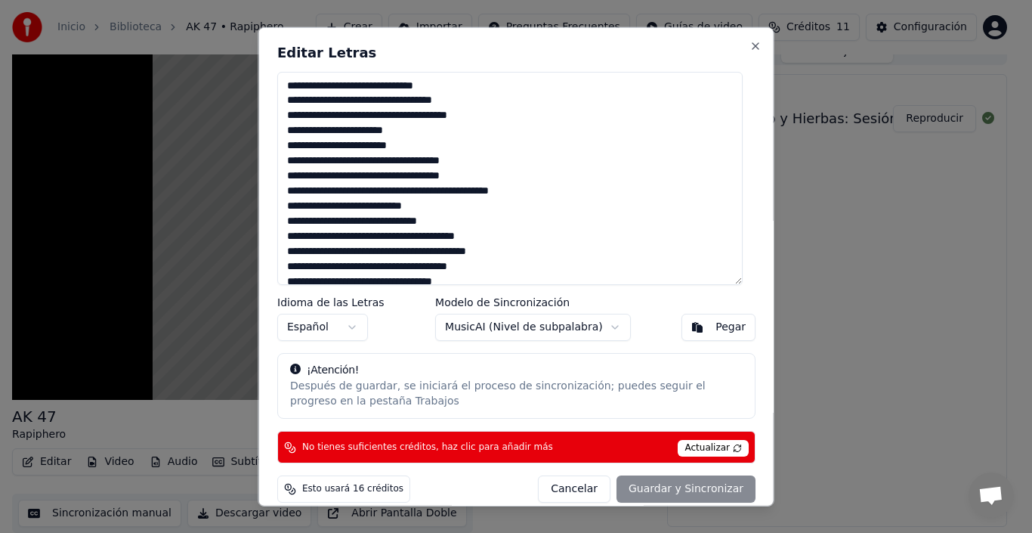
click at [592, 487] on button "Cancelar" at bounding box center [574, 488] width 73 height 27
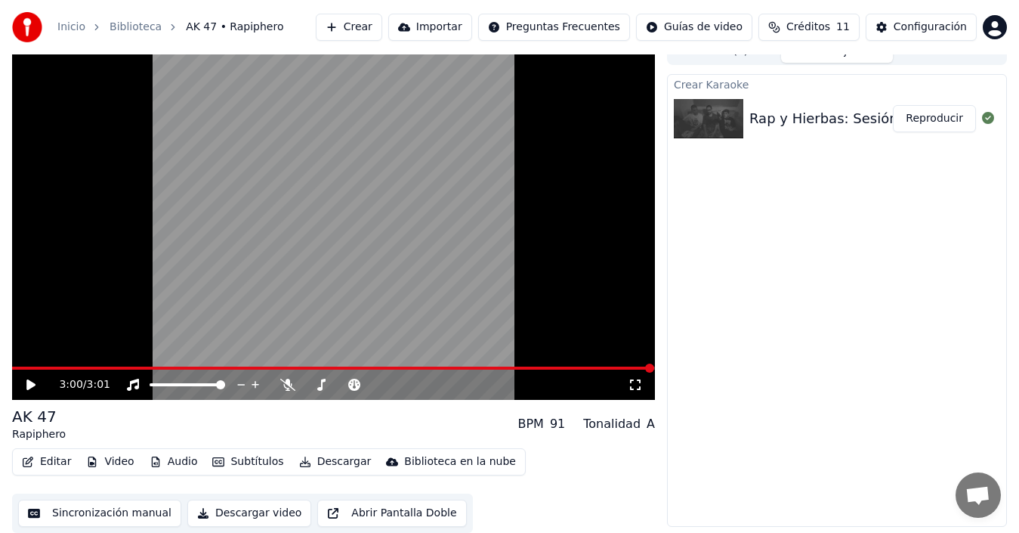
click at [110, 514] on button "Sincronización manual" at bounding box center [99, 512] width 163 height 27
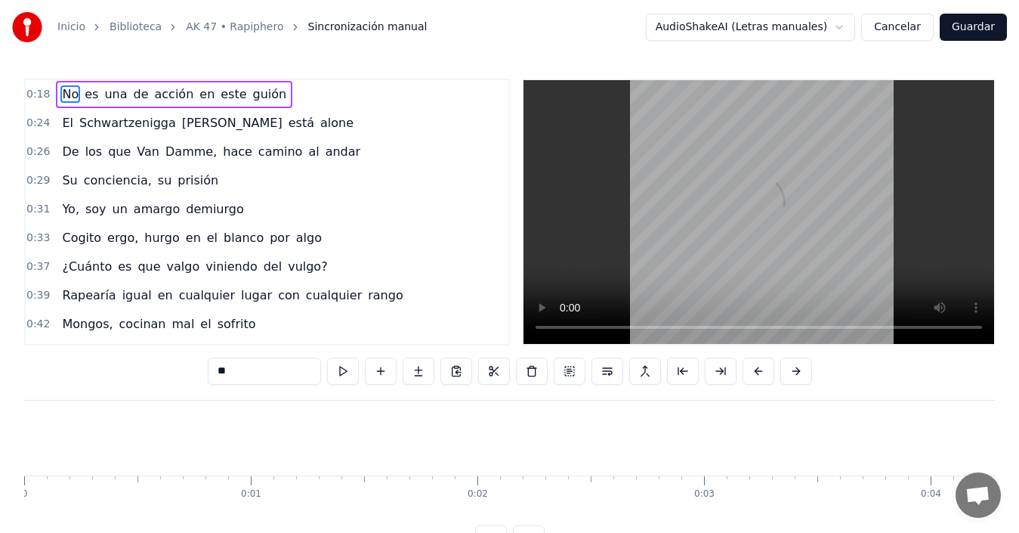
scroll to position [0, 4076]
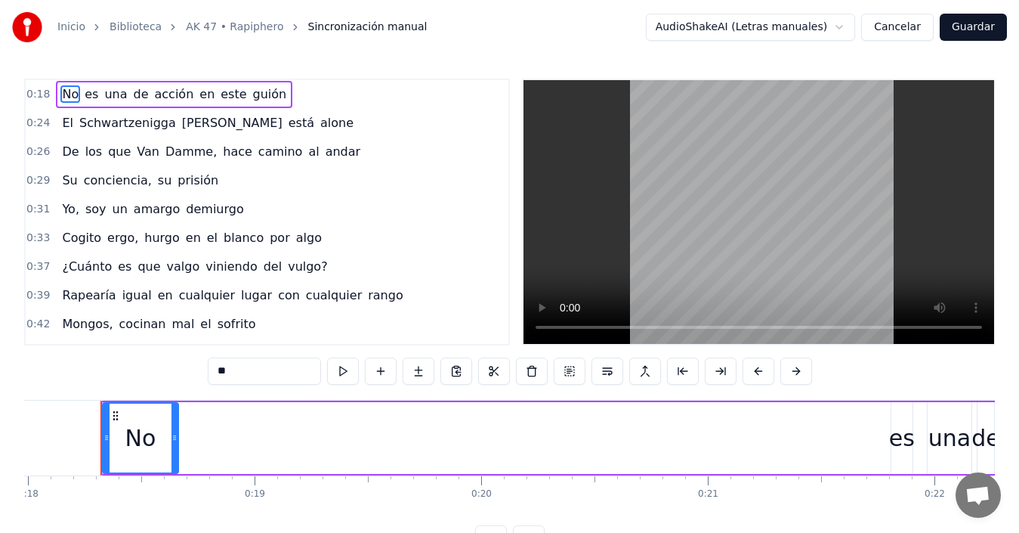
click at [244, 444] on div "No es una de acción en este guión" at bounding box center [731, 437] width 1263 height 75
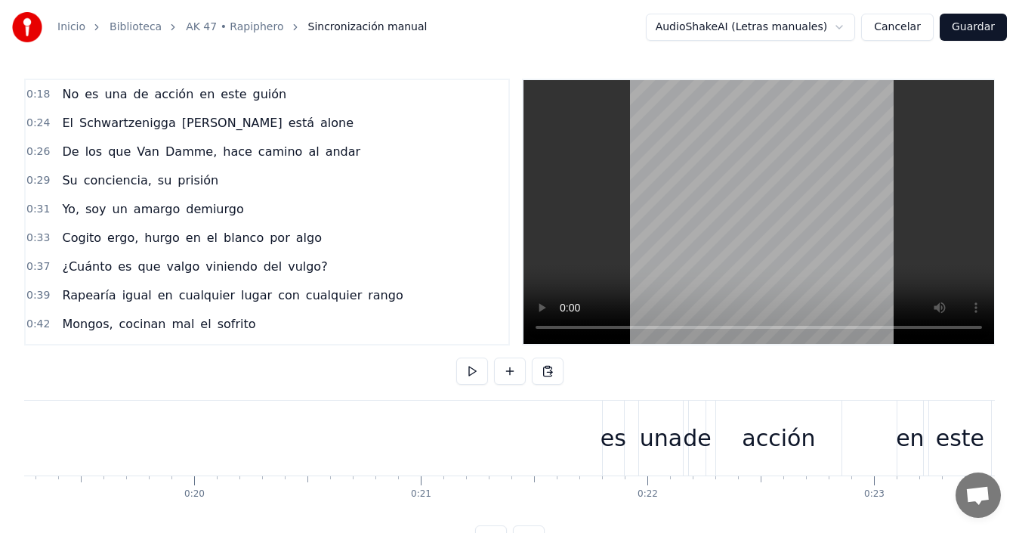
scroll to position [0, 4133]
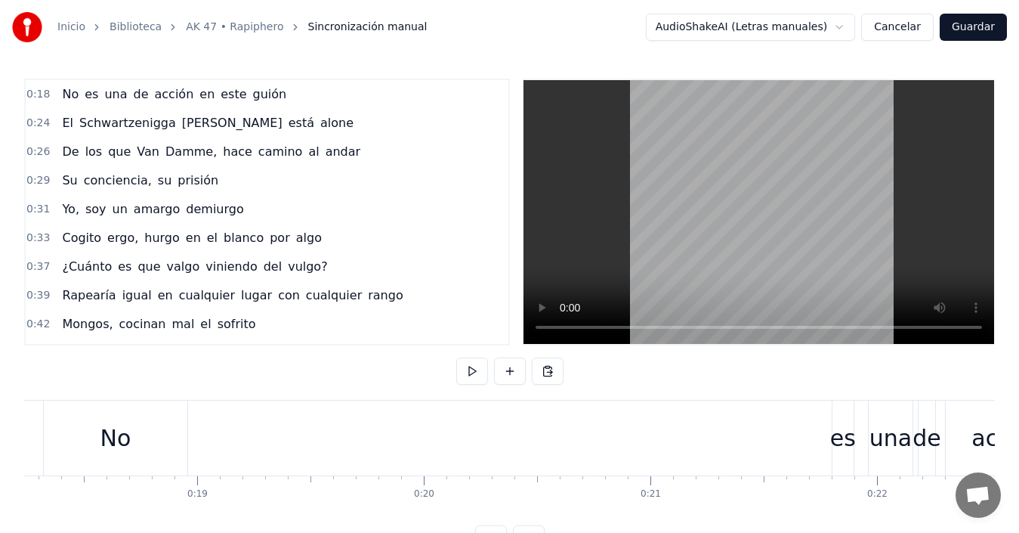
click at [126, 456] on div "No" at bounding box center [116, 437] width 144 height 75
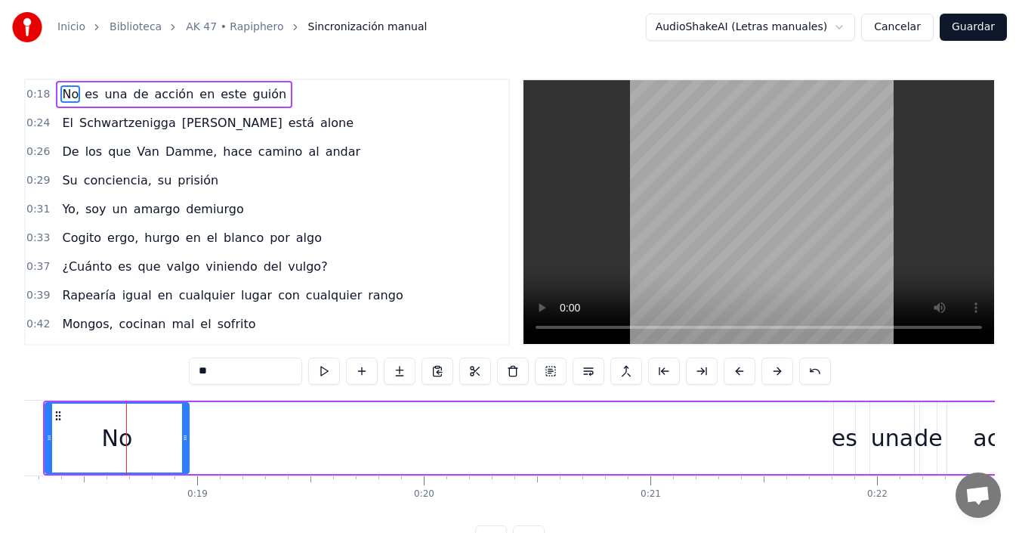
click at [415, 450] on div "No es una de acción en este guión" at bounding box center [674, 437] width 1263 height 75
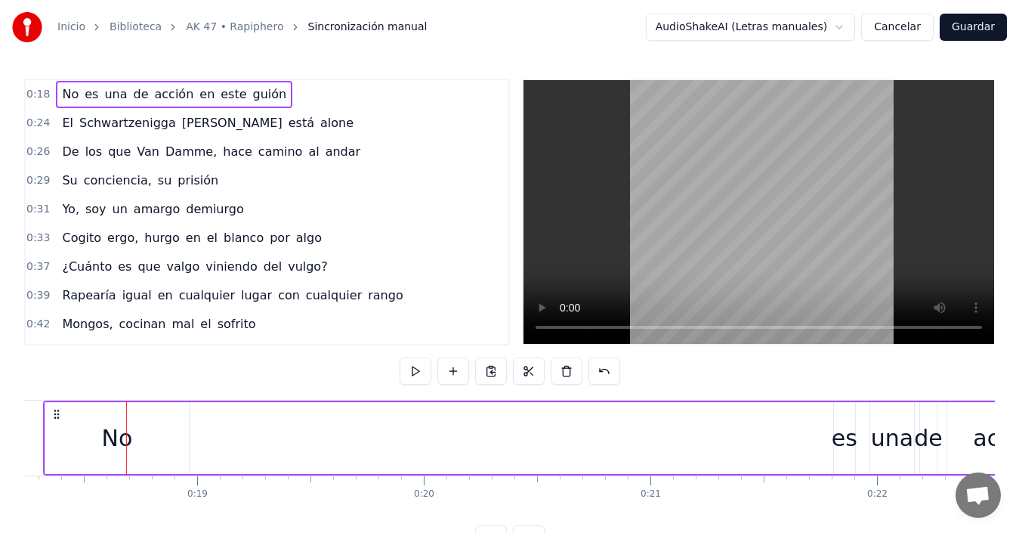
click at [181, 443] on div "No" at bounding box center [117, 438] width 144 height 72
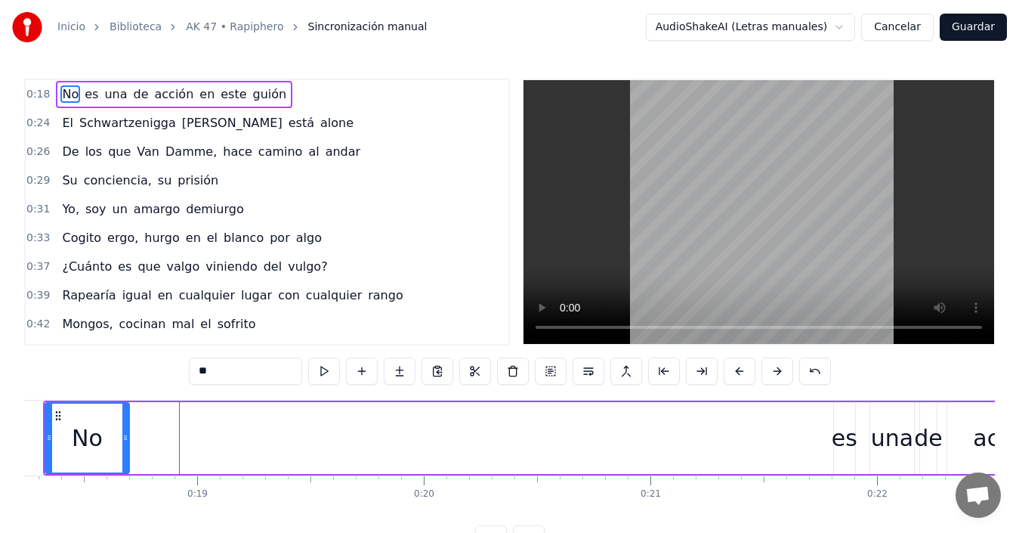
drag, startPoint x: 360, startPoint y: 447, endPoint x: 127, endPoint y: 461, distance: 233.1
click at [127, 461] on div at bounding box center [125, 437] width 6 height 69
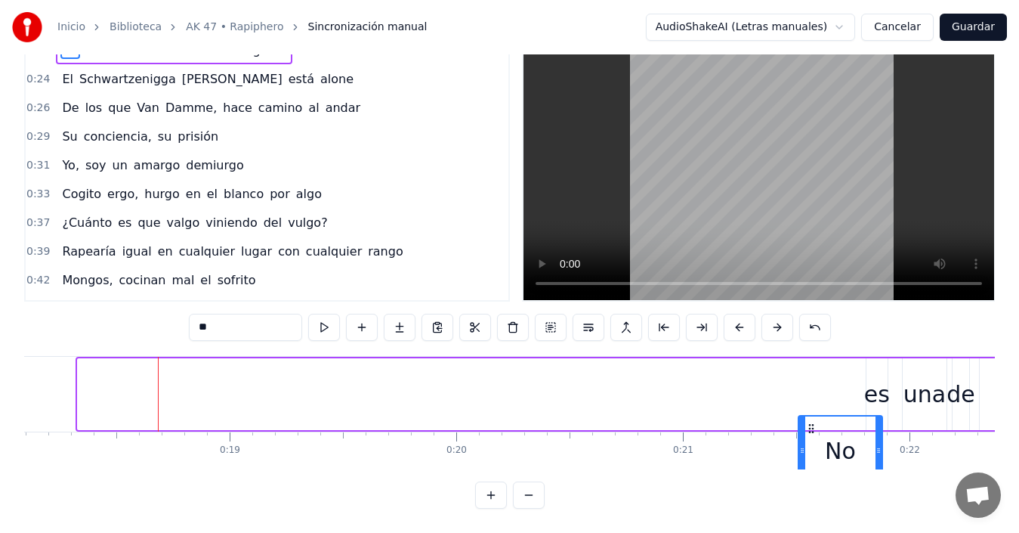
scroll to position [0, 4103]
drag, startPoint x: 131, startPoint y: 428, endPoint x: 777, endPoint y: 357, distance: 649.8
click at [777, 357] on div "No es una de acción en este guión" at bounding box center [704, 394] width 1263 height 75
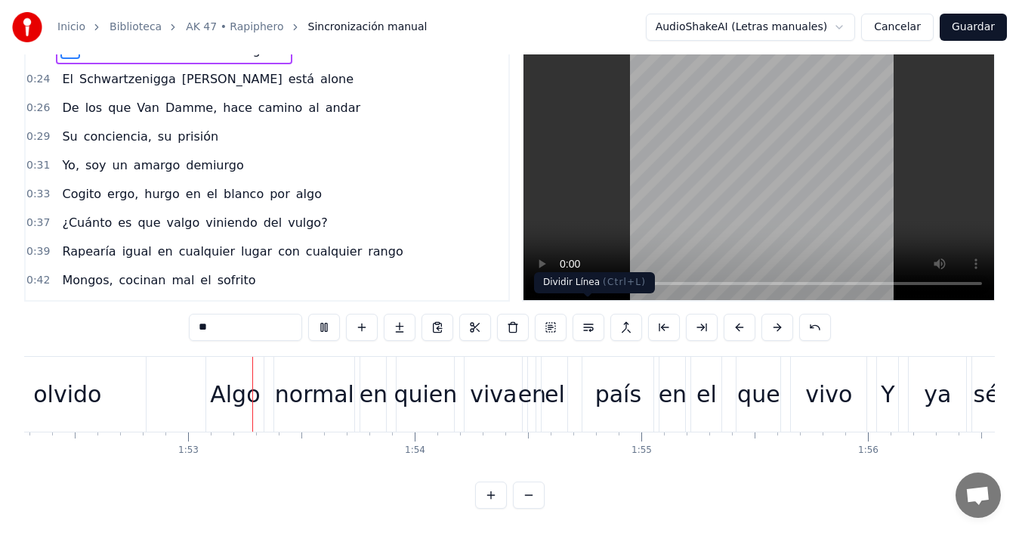
scroll to position [0, 25450]
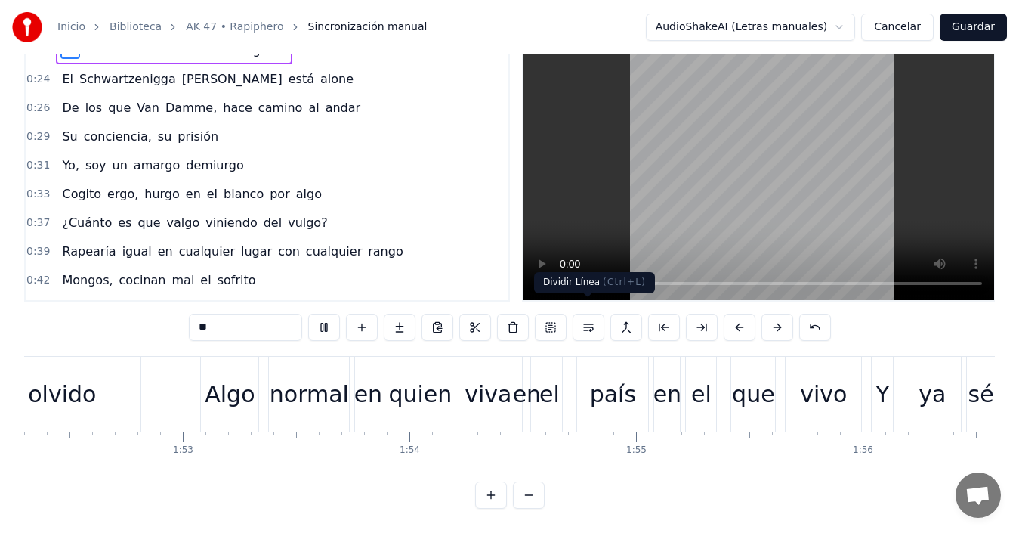
click at [583, 317] on button at bounding box center [589, 327] width 32 height 27
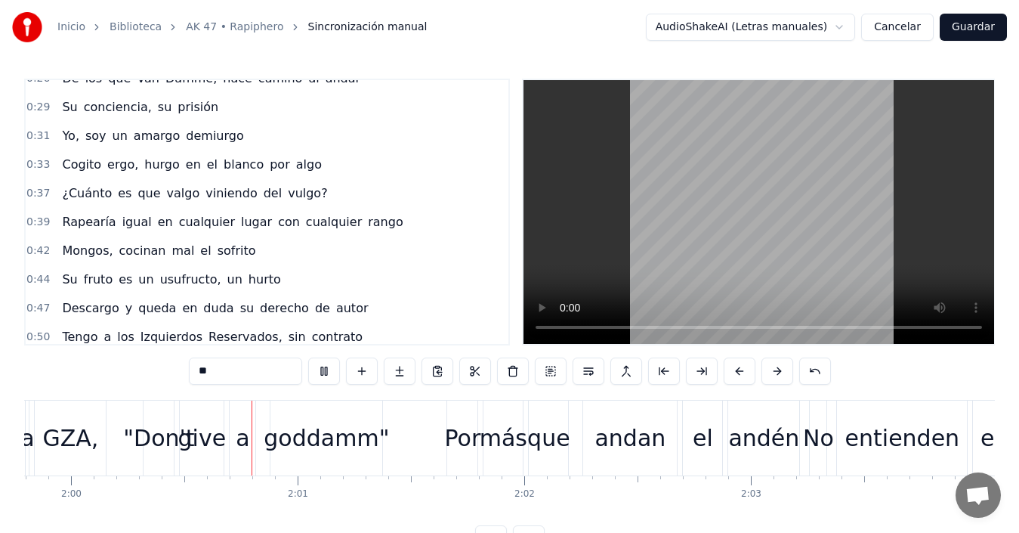
scroll to position [0, 27180]
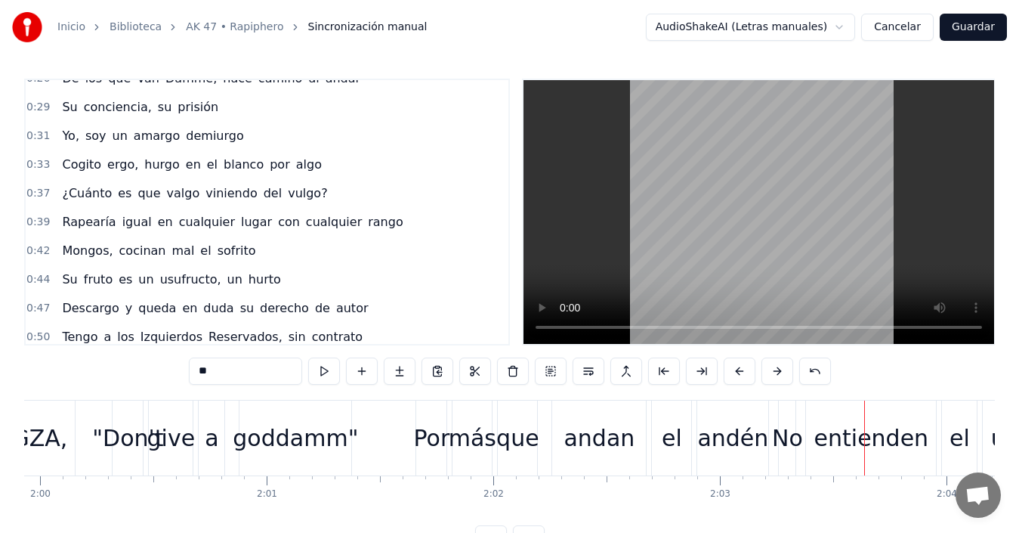
click at [81, 252] on span "Mongos," at bounding box center [87, 250] width 54 height 17
type input "*******"
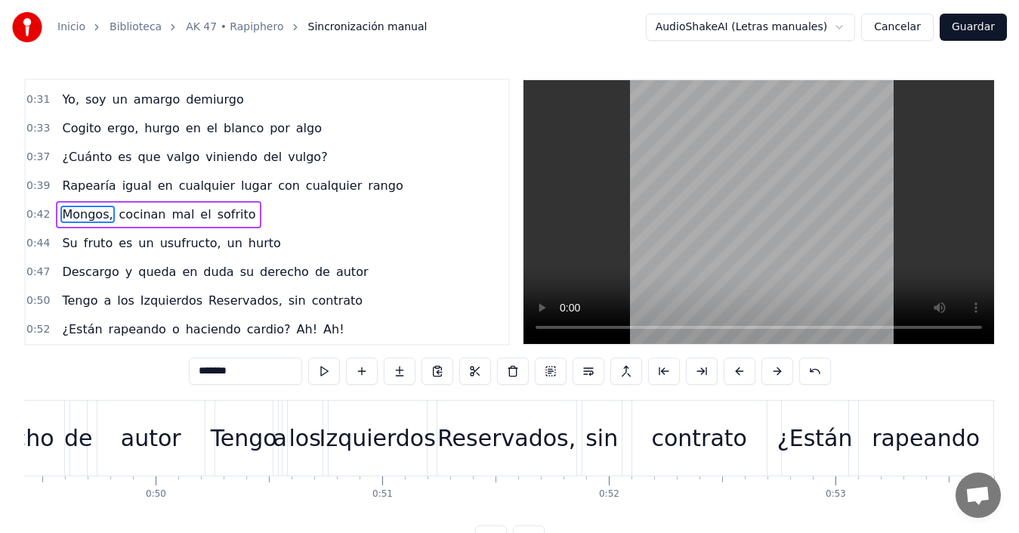
scroll to position [0, 9537]
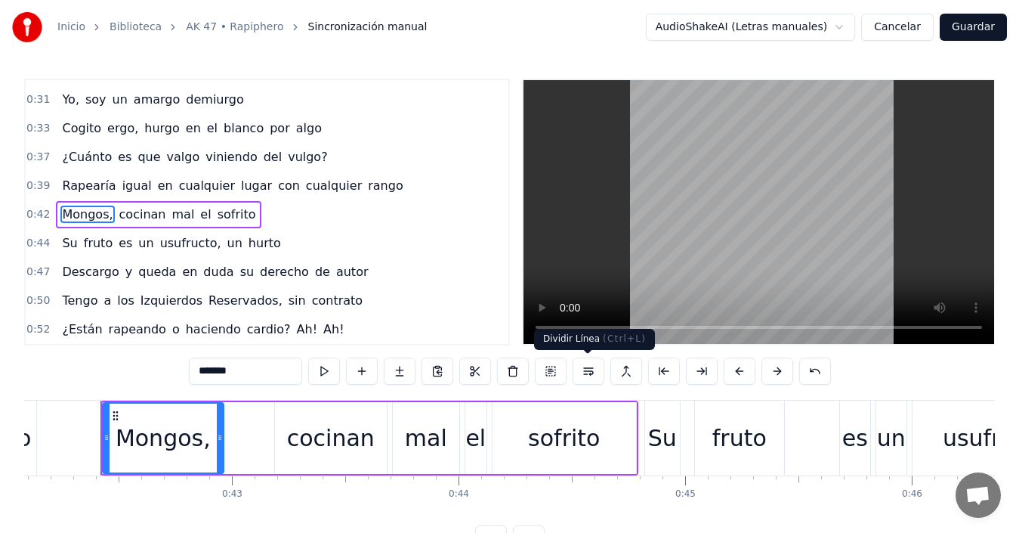
click at [585, 370] on button at bounding box center [589, 370] width 32 height 27
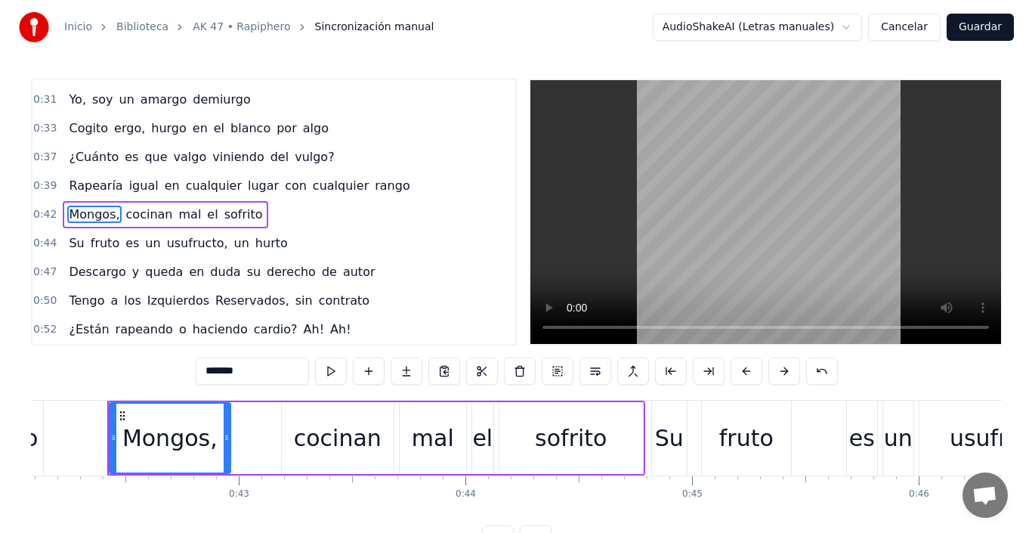
scroll to position [112, 0]
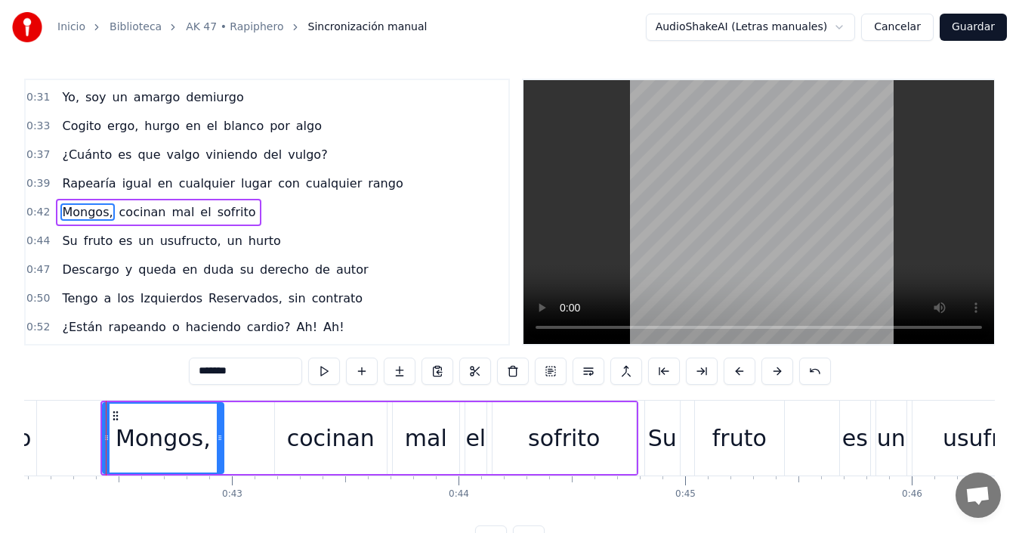
click at [92, 214] on span "Mongos," at bounding box center [87, 211] width 54 height 17
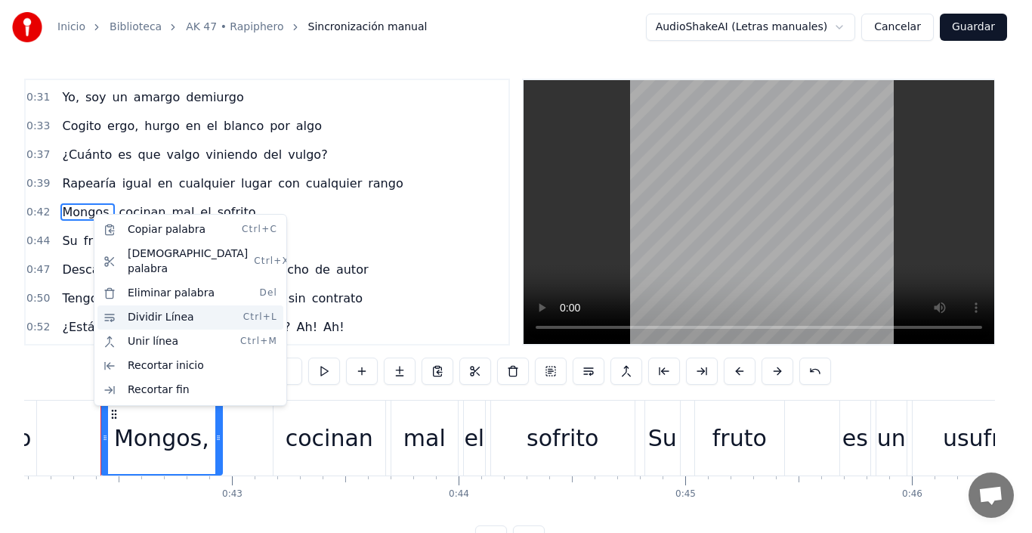
click at [156, 305] on div "Dividir Línea Ctrl+L" at bounding box center [190, 317] width 186 height 24
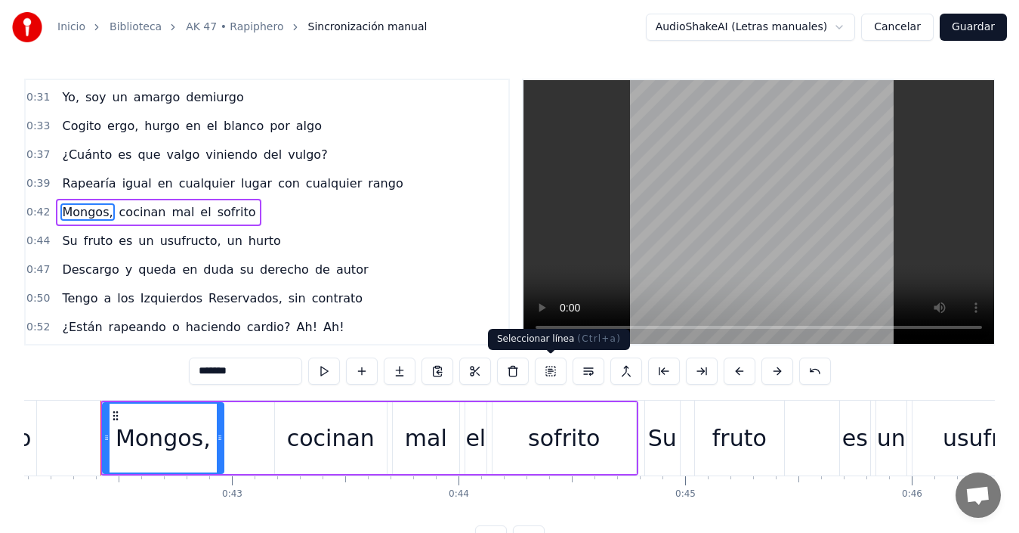
click at [551, 368] on button at bounding box center [551, 370] width 32 height 27
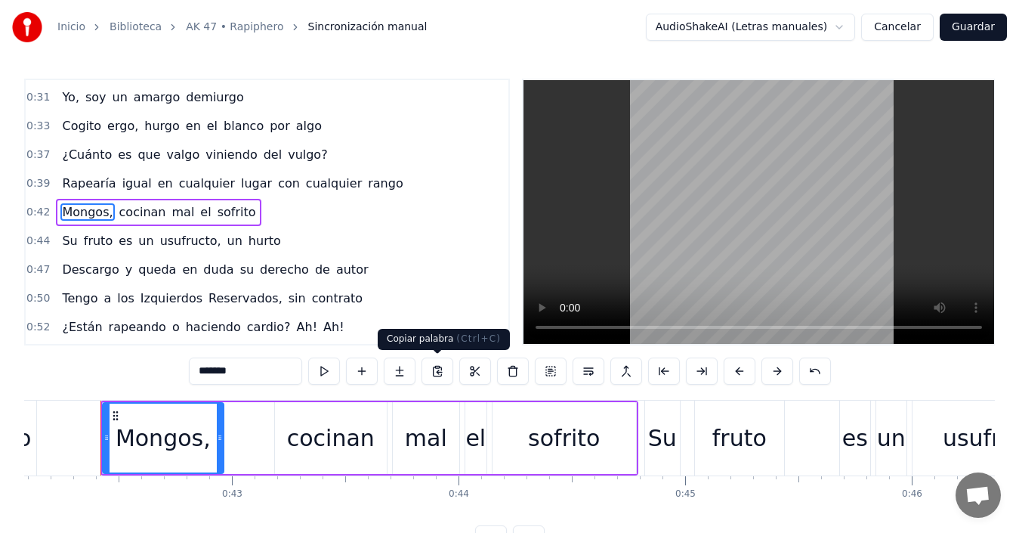
click at [438, 372] on button at bounding box center [438, 370] width 32 height 27
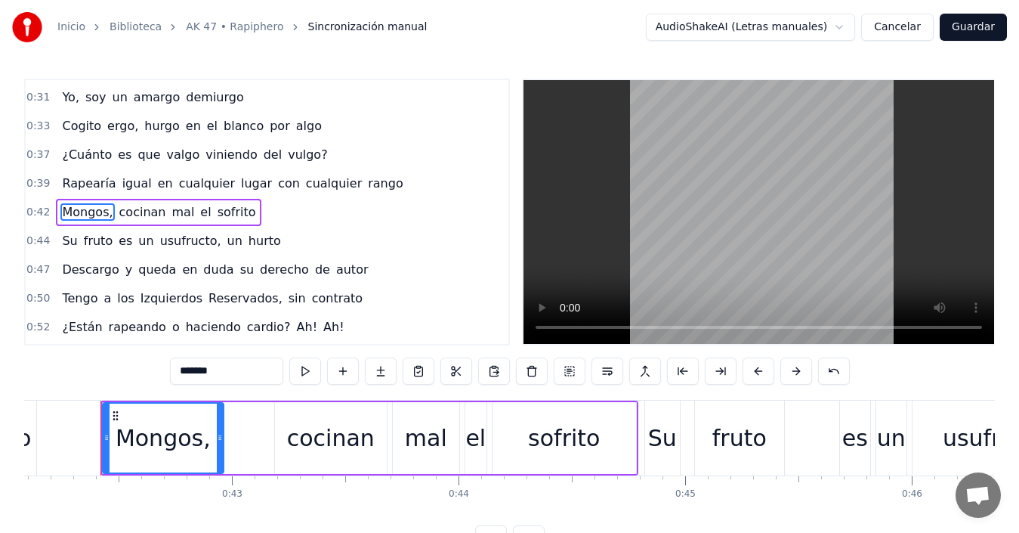
click at [419, 244] on div "0:44 Su fruto es un usufructo, un hurto" at bounding box center [267, 241] width 483 height 29
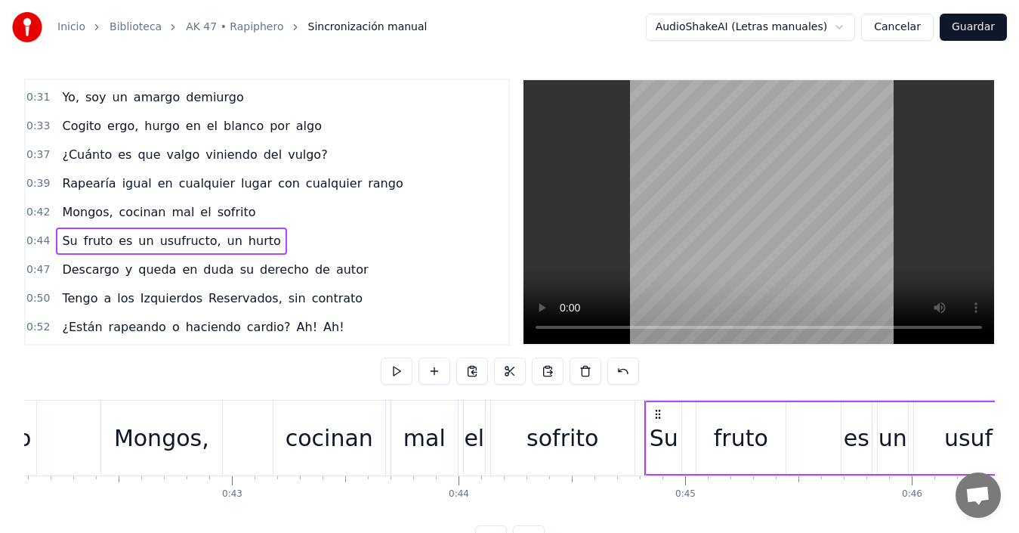
click at [959, 30] on button "Guardar" at bounding box center [973, 27] width 67 height 27
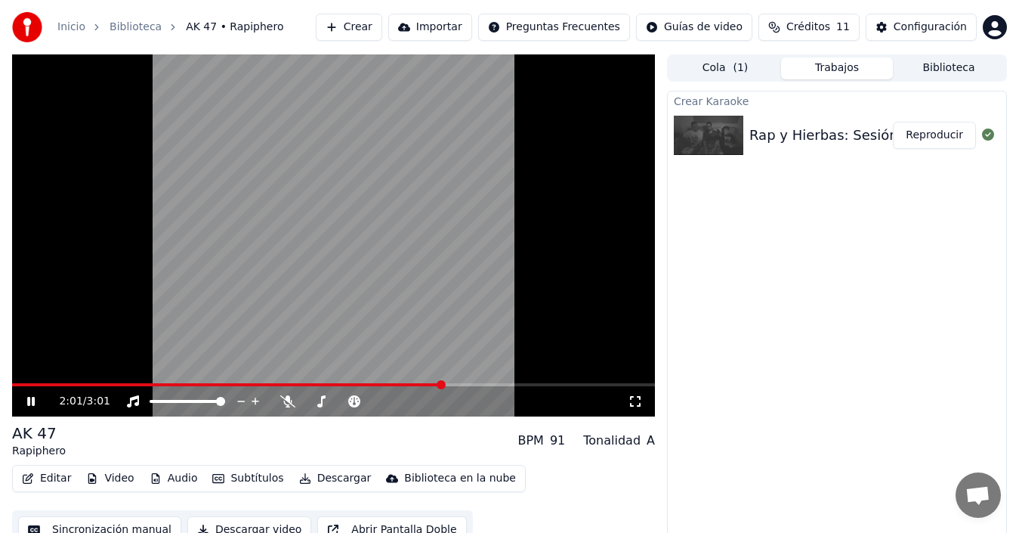
click at [25, 406] on icon at bounding box center [41, 401] width 35 height 12
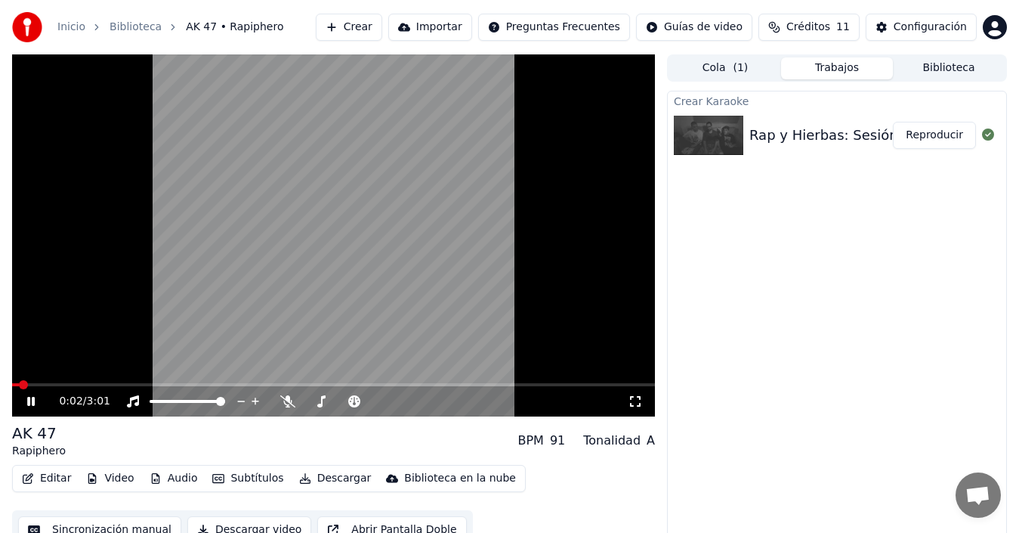
click at [18, 383] on span at bounding box center [15, 384] width 7 height 3
click at [84, 378] on video at bounding box center [333, 235] width 643 height 362
click at [38, 400] on icon at bounding box center [41, 401] width 35 height 12
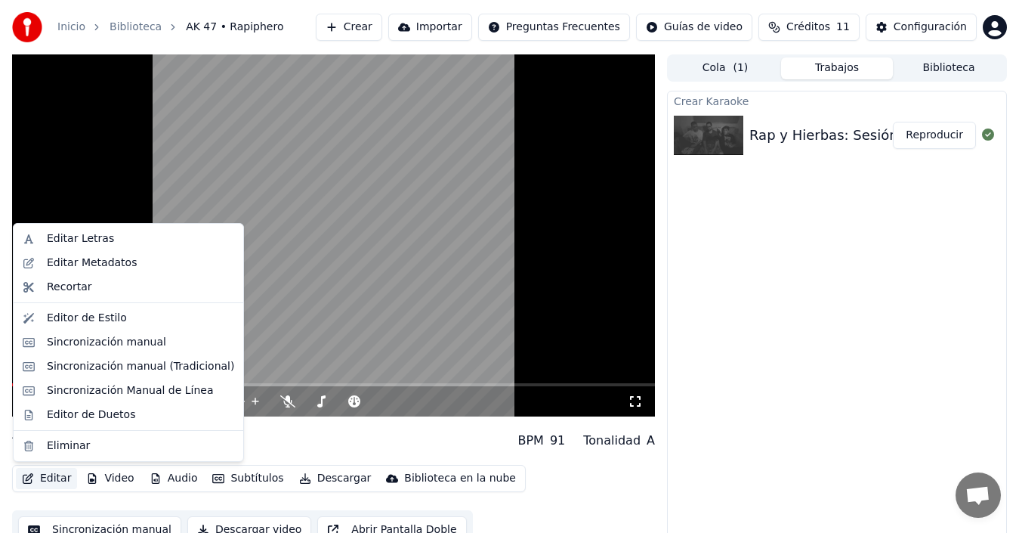
click at [48, 478] on button "Editar" at bounding box center [46, 478] width 61 height 21
click at [80, 320] on div "Editor de Estilo" at bounding box center [87, 317] width 80 height 15
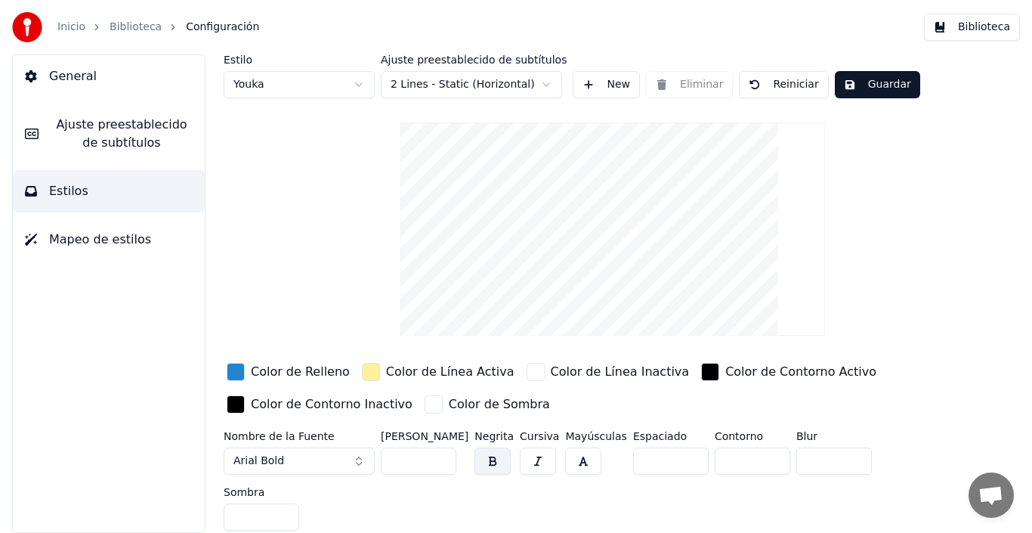
click at [425, 406] on div "button" at bounding box center [434, 404] width 18 height 18
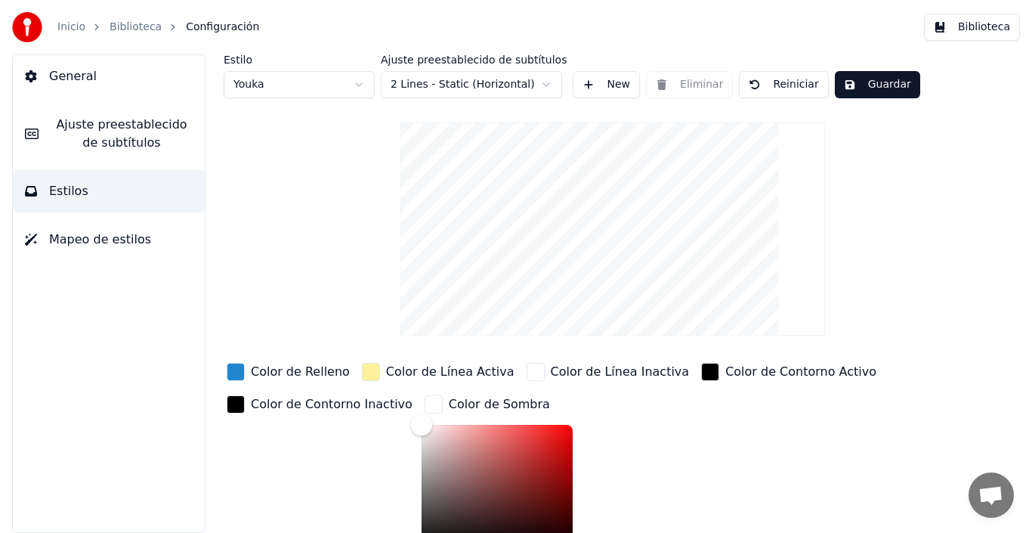
click at [846, 88] on button "Guardar" at bounding box center [877, 84] width 85 height 27
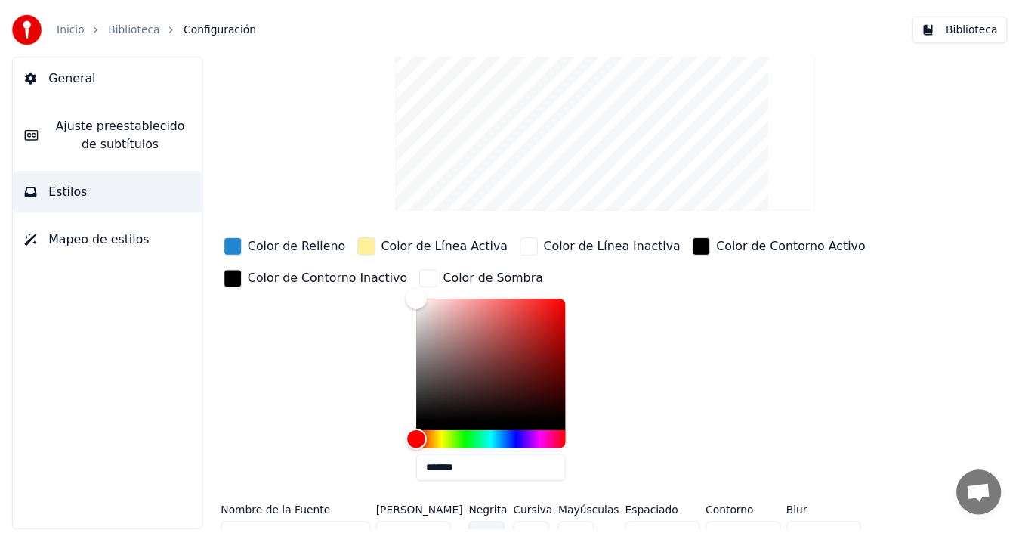
scroll to position [149, 0]
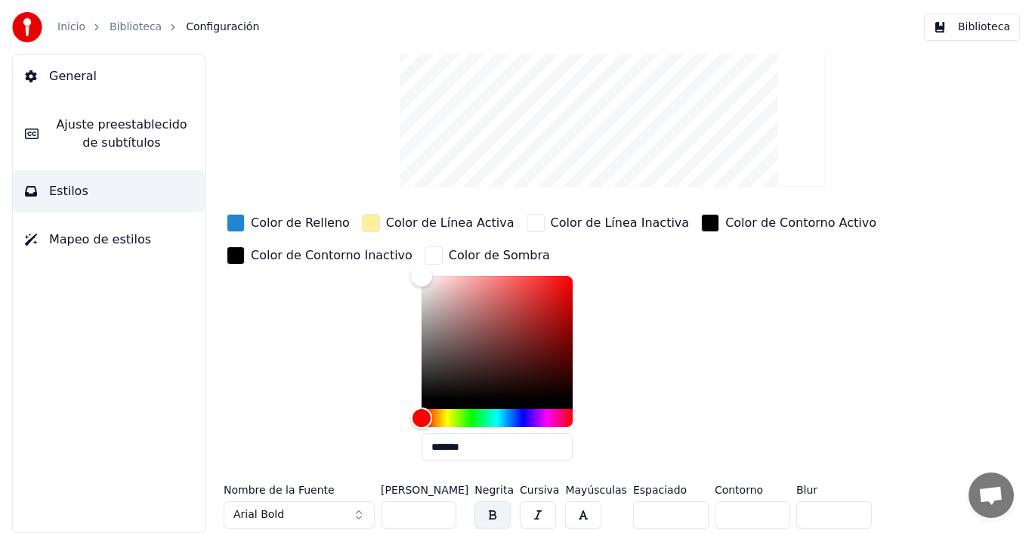
click at [573, 511] on button "button" at bounding box center [583, 514] width 36 height 27
click at [78, 28] on link "Inicio" at bounding box center [71, 27] width 28 height 15
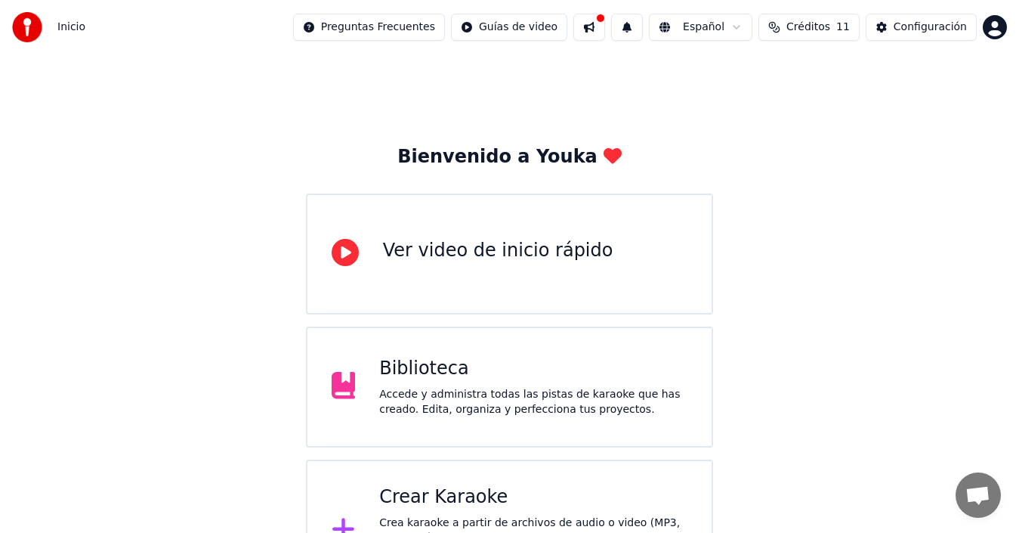
click at [459, 377] on div "Biblioteca" at bounding box center [533, 369] width 308 height 24
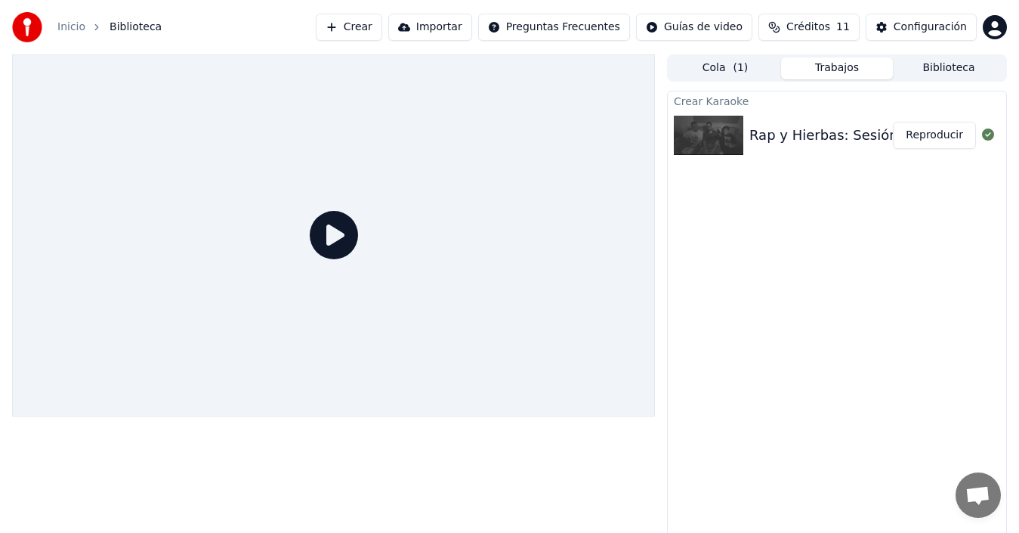
click at [929, 141] on button "Reproducir" at bounding box center [934, 135] width 83 height 27
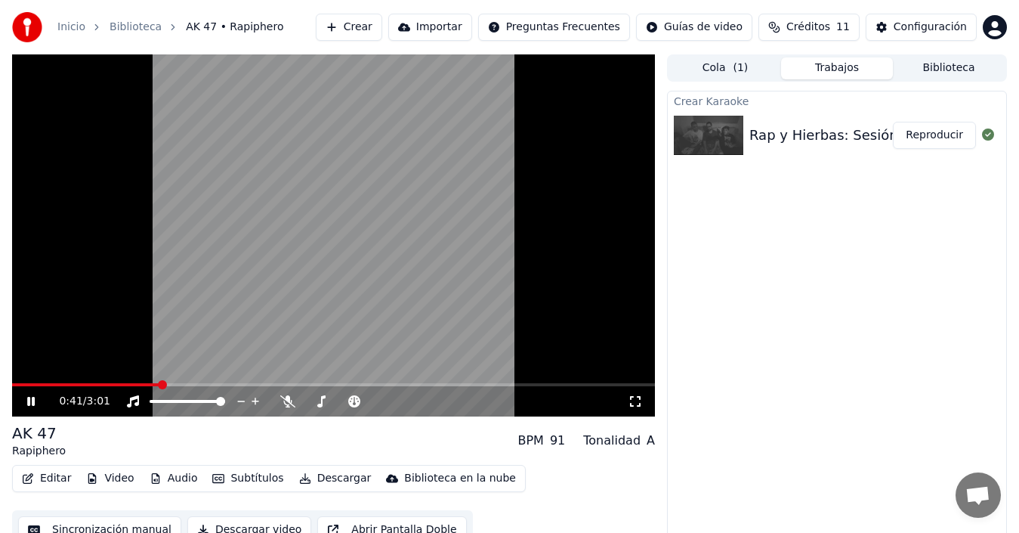
click at [558, 443] on div "91" at bounding box center [557, 440] width 15 height 18
click at [32, 397] on icon at bounding box center [31, 401] width 8 height 9
click at [162, 480] on button "Audio" at bounding box center [174, 478] width 60 height 21
click at [780, 279] on div "Crear Karaoke Rap y Hierbas: Sesión #5 - AK 47 Feat Rapiphero Reproducir" at bounding box center [837, 317] width 340 height 453
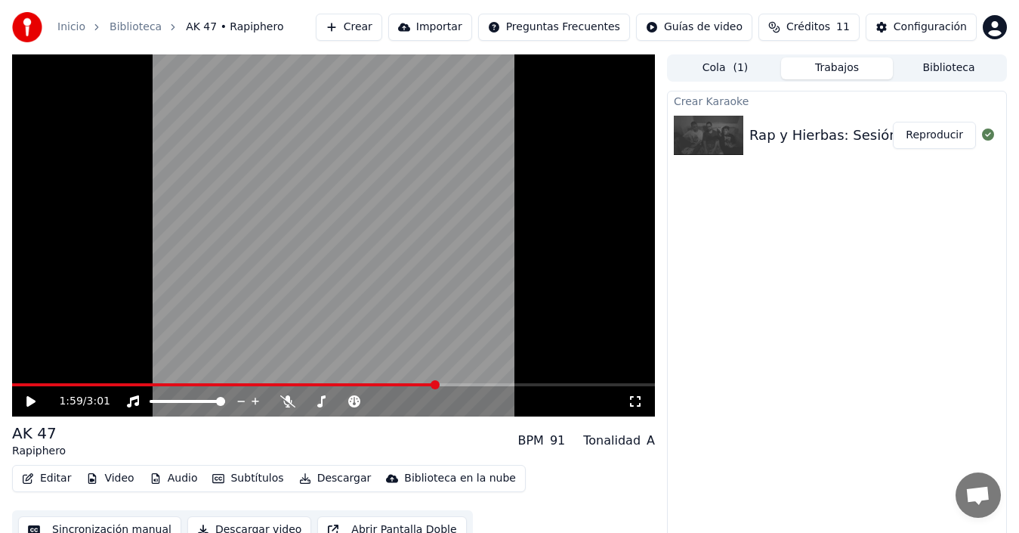
click at [323, 480] on button "Descargar" at bounding box center [335, 478] width 85 height 21
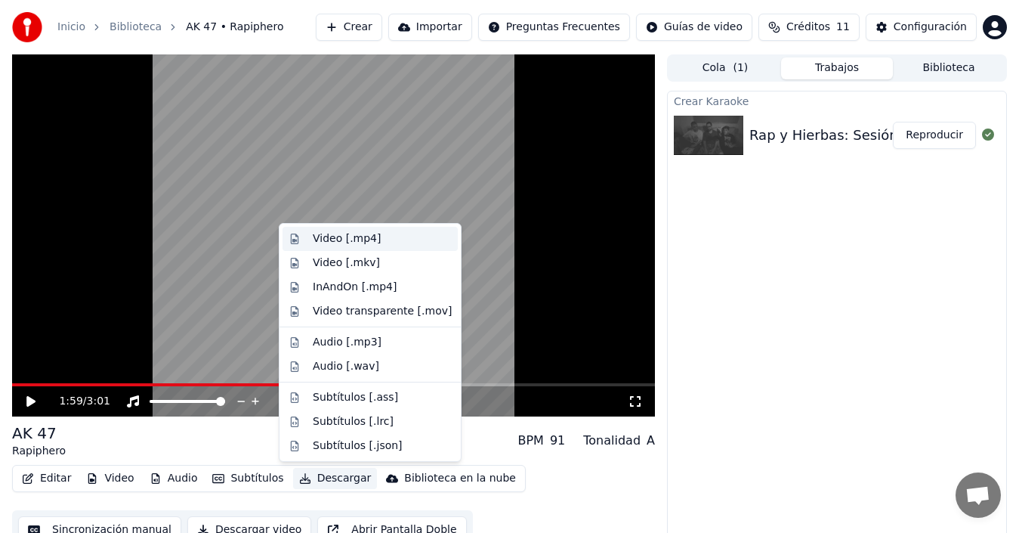
click at [366, 237] on div "Video [.mp4]" at bounding box center [347, 238] width 68 height 15
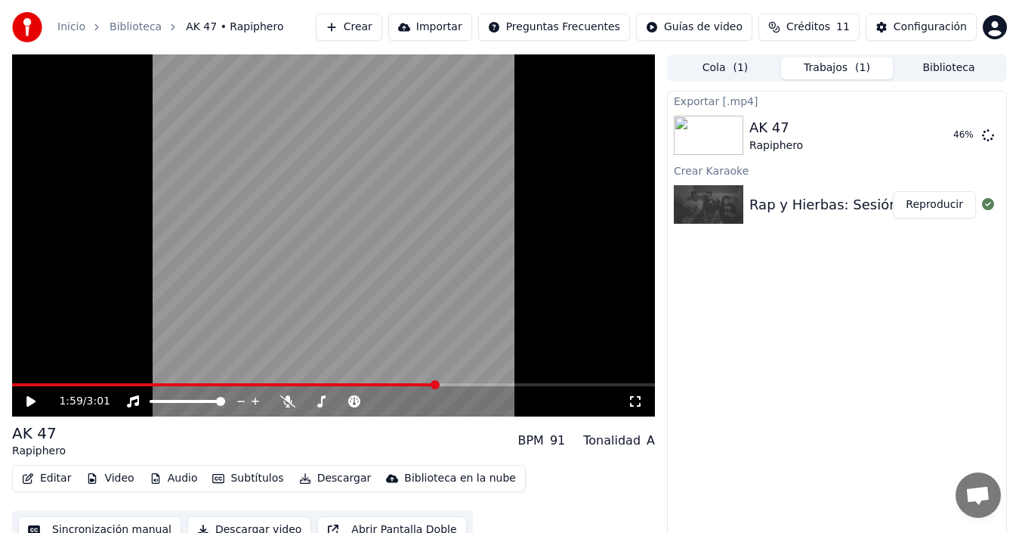
click at [15, 383] on span at bounding box center [224, 384] width 425 height 3
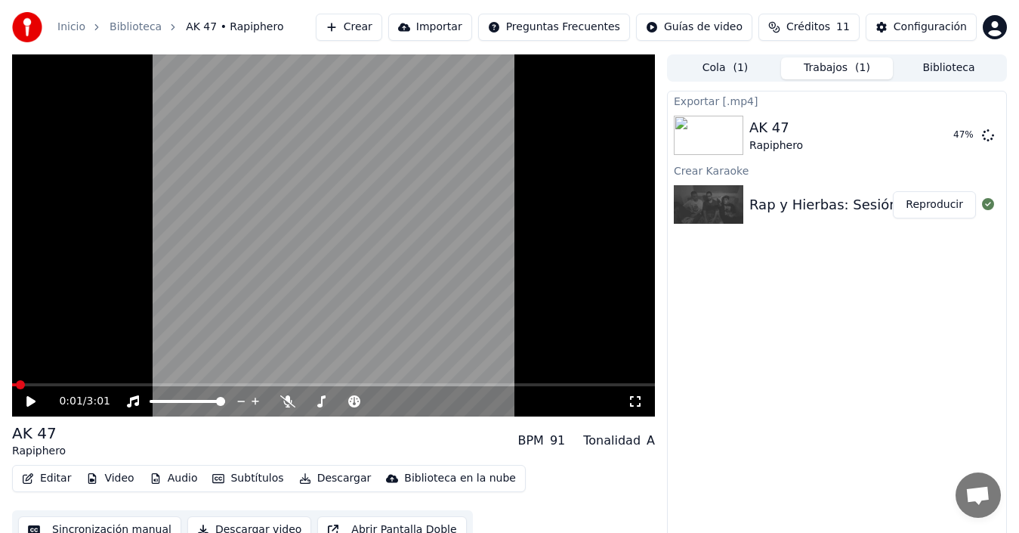
click at [32, 398] on icon at bounding box center [41, 401] width 35 height 12
click at [32, 398] on icon at bounding box center [31, 401] width 8 height 9
click at [960, 142] on button "Mostrar" at bounding box center [943, 135] width 66 height 27
